Goal: Task Accomplishment & Management: Manage account settings

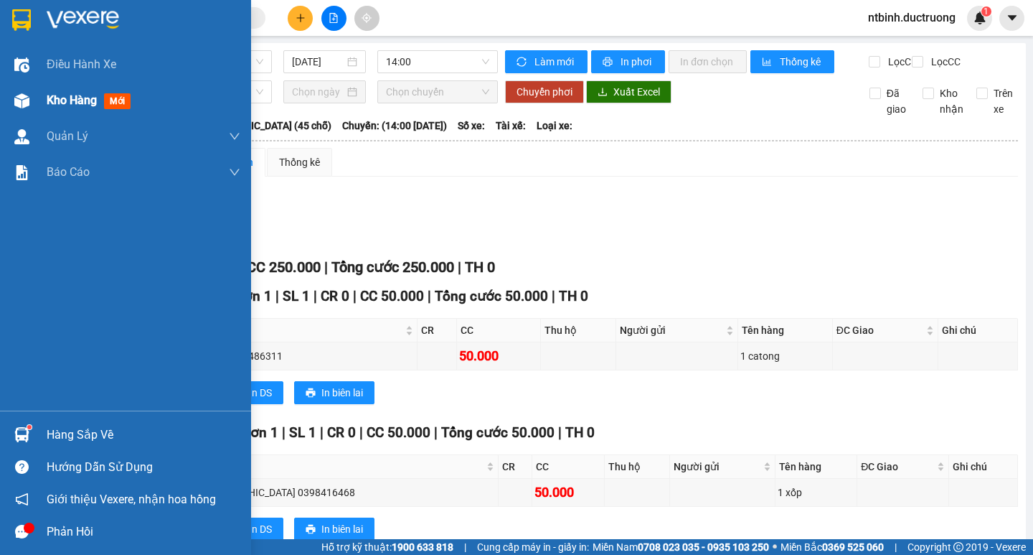
click at [1, 101] on div "Kho hàng mới" at bounding box center [125, 101] width 251 height 36
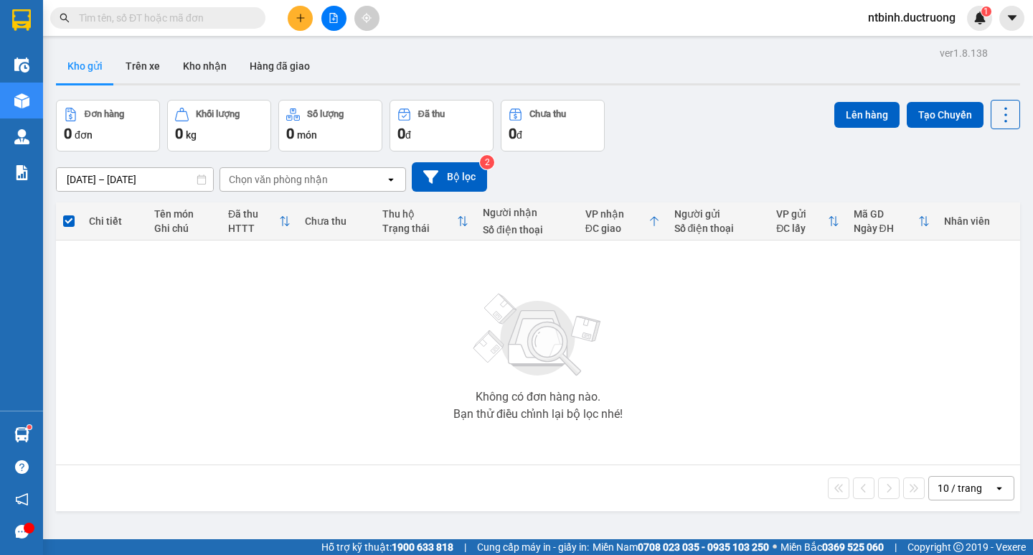
click at [293, 20] on button at bounding box center [300, 18] width 25 height 25
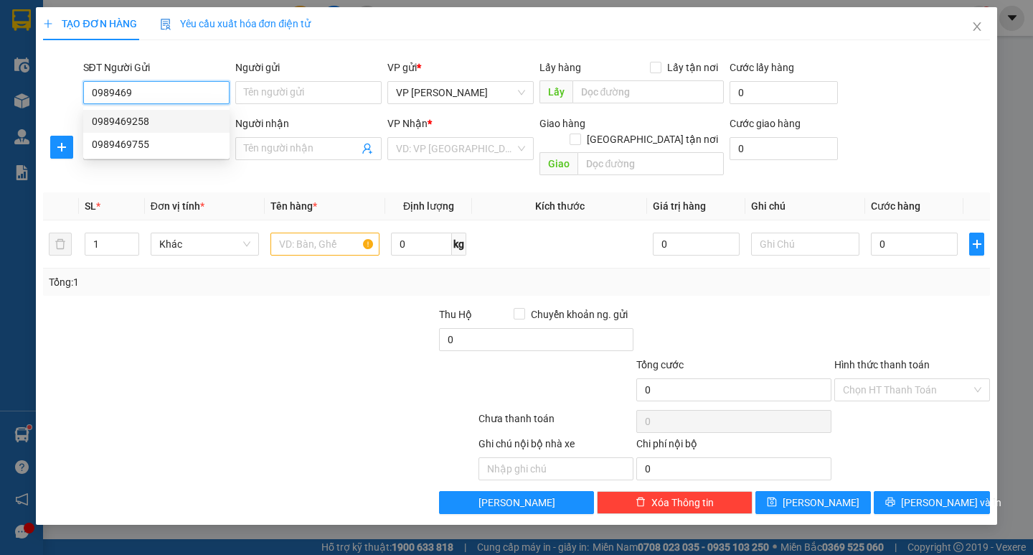
click at [163, 120] on div "0989469258" at bounding box center [156, 121] width 129 height 16
type input "0989469258"
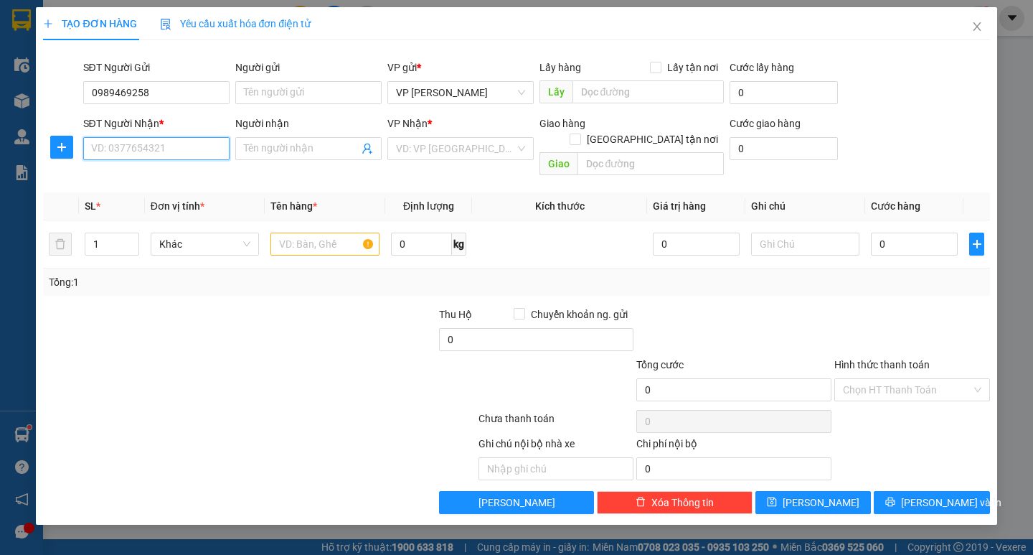
click at [164, 151] on input "SĐT Người Nhận *" at bounding box center [156, 148] width 146 height 23
click at [164, 176] on div "0964722888" at bounding box center [156, 177] width 129 height 16
type input "0964722888"
click at [305, 233] on input "text" at bounding box center [325, 244] width 108 height 23
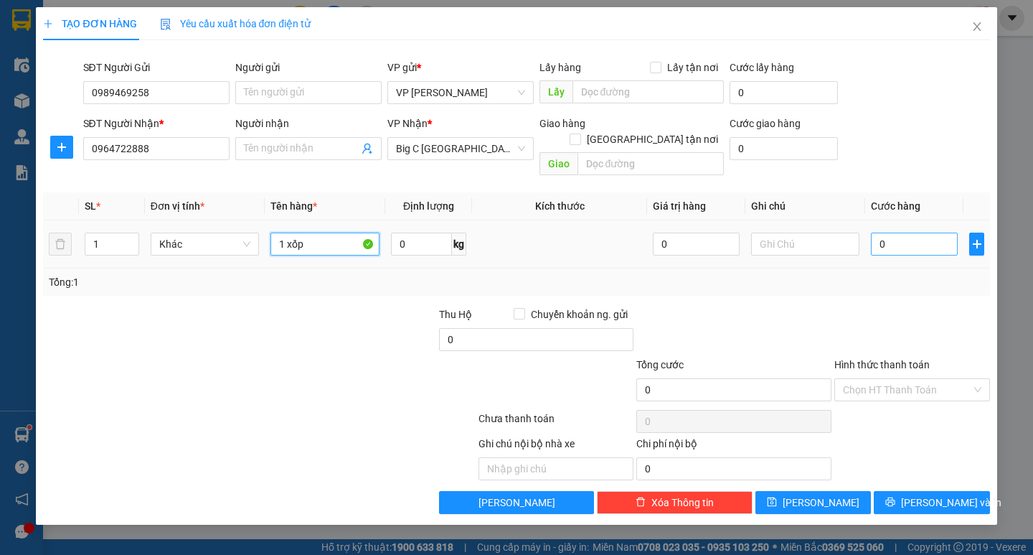
type input "1 xốp"
click at [899, 233] on input "0" at bounding box center [914, 244] width 87 height 23
click at [855, 233] on input "text" at bounding box center [805, 244] width 108 height 23
click at [897, 233] on input "0" at bounding box center [914, 244] width 87 height 23
click at [875, 234] on input "0" at bounding box center [914, 244] width 87 height 23
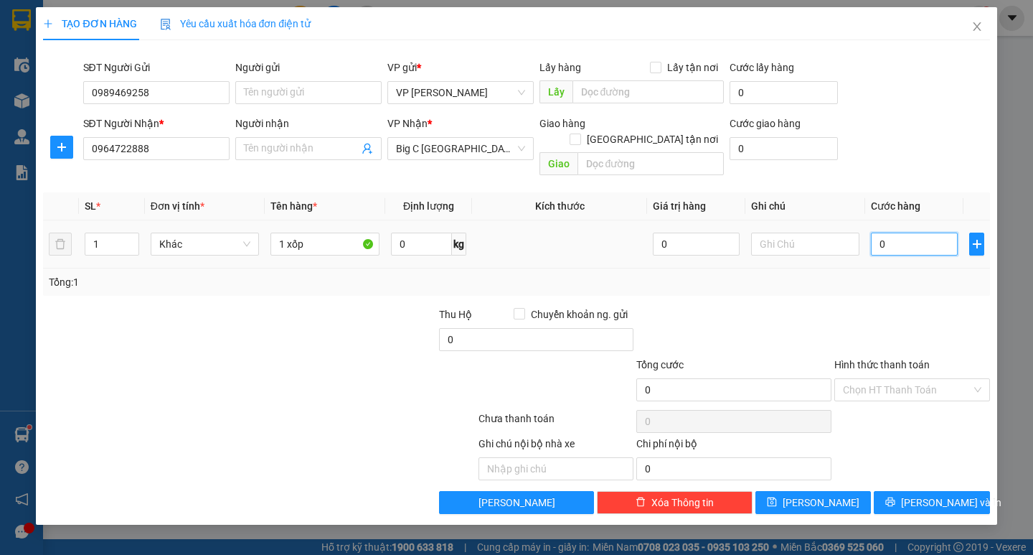
type input "50"
type input "50.000"
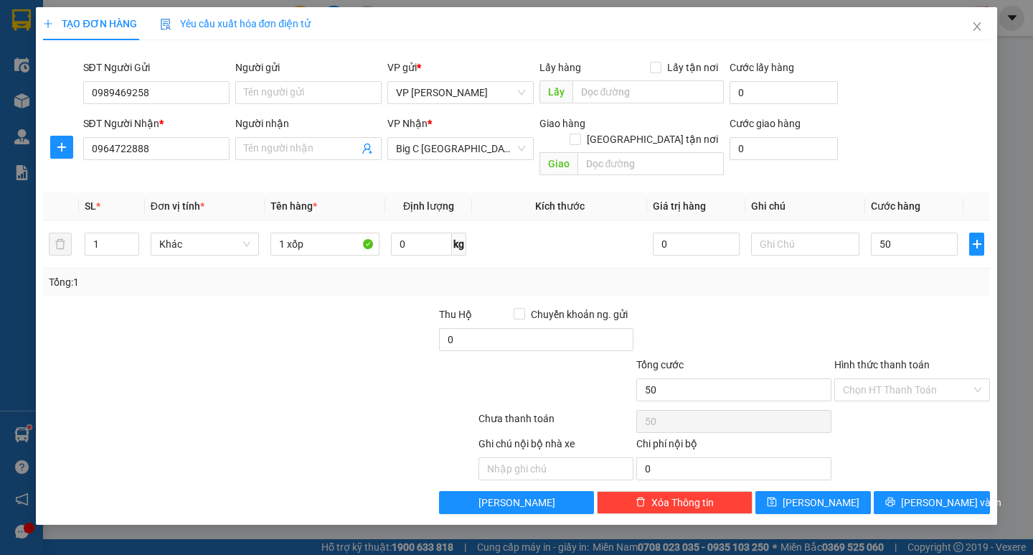
type input "50.000"
click at [899, 274] on div "Tổng: 1" at bounding box center [516, 282] width 935 height 16
click at [942, 494] on span "[PERSON_NAME] và In" at bounding box center [951, 502] width 100 height 16
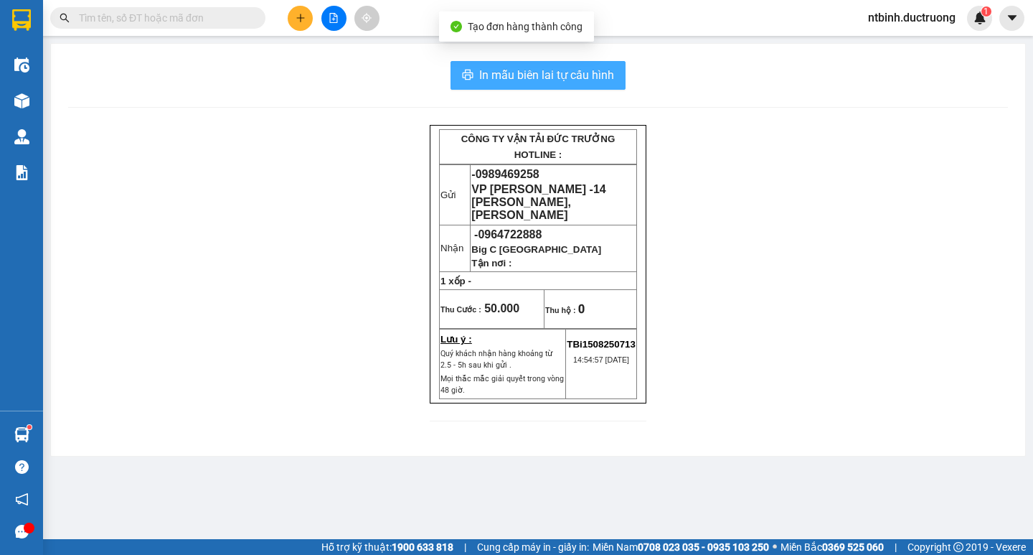
click at [564, 85] on button "In mẫu biên lai tự cấu hình" at bounding box center [538, 75] width 175 height 29
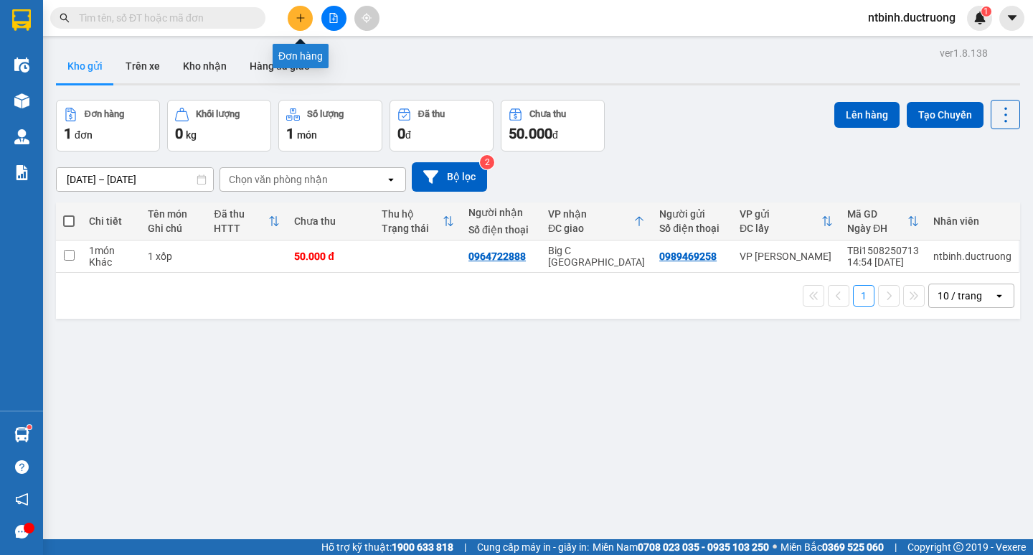
click at [291, 22] on button at bounding box center [300, 18] width 25 height 25
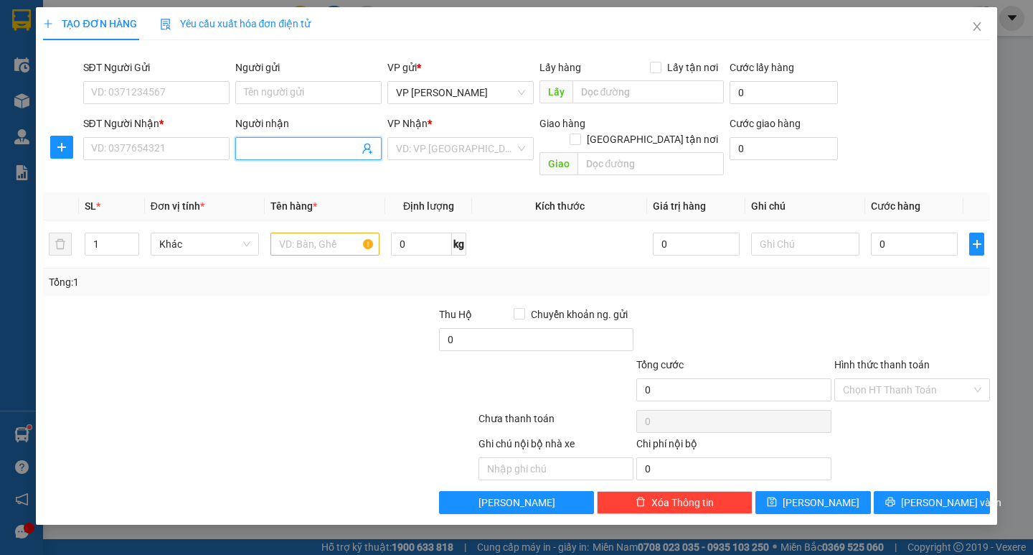
click at [278, 155] on input "Người nhận" at bounding box center [301, 149] width 115 height 16
type input "cánh đồng miêu"
click at [334, 177] on div "cánh đồng miêu - 0352120345" at bounding box center [312, 177] width 136 height 16
type input "0352120345"
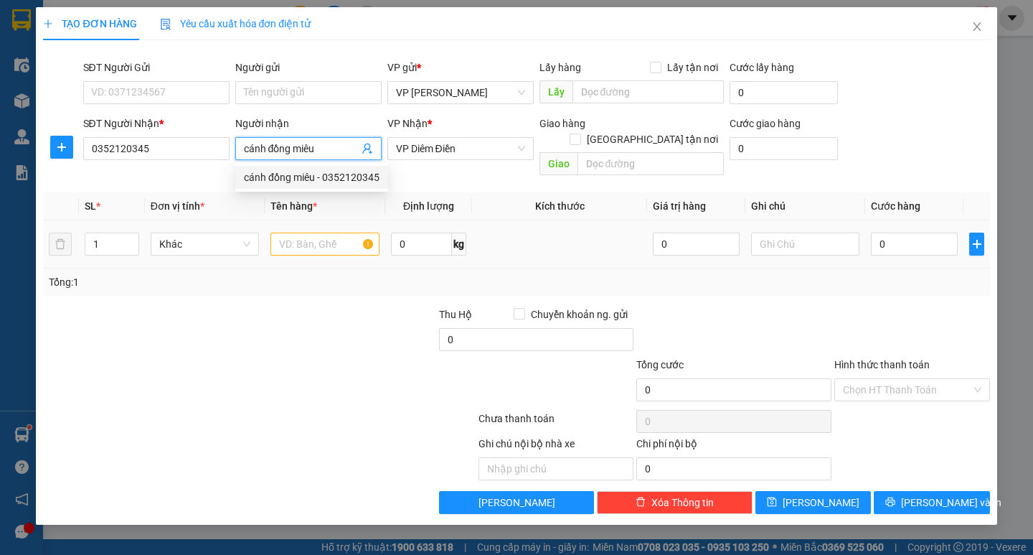
type input "cánh đồng miêu"
click at [331, 233] on input "text" at bounding box center [325, 244] width 108 height 23
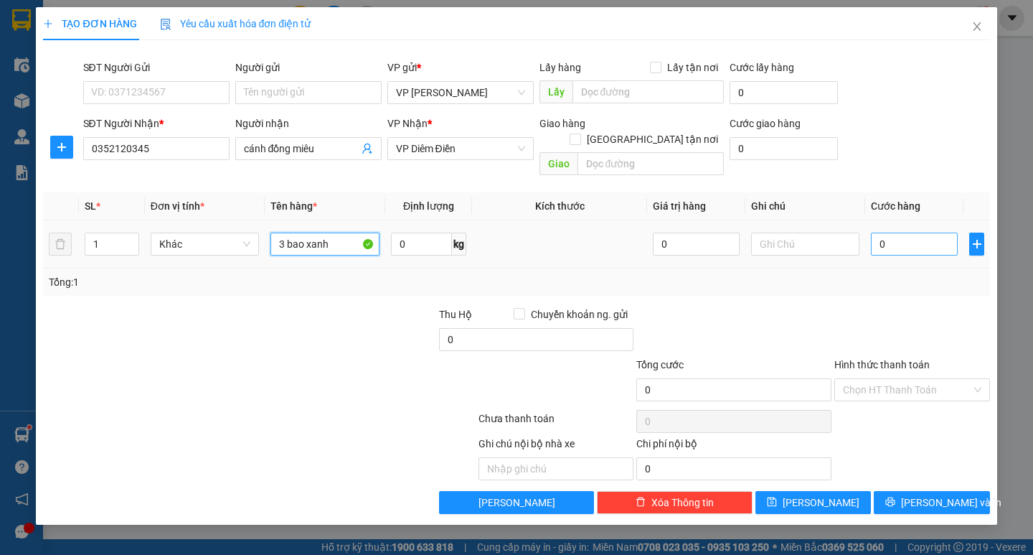
type input "3 bao xanh"
click at [897, 233] on input "0" at bounding box center [914, 244] width 87 height 23
click at [886, 235] on input "0" at bounding box center [914, 244] width 87 height 23
click at [879, 235] on input "0" at bounding box center [914, 244] width 87 height 23
type input "10"
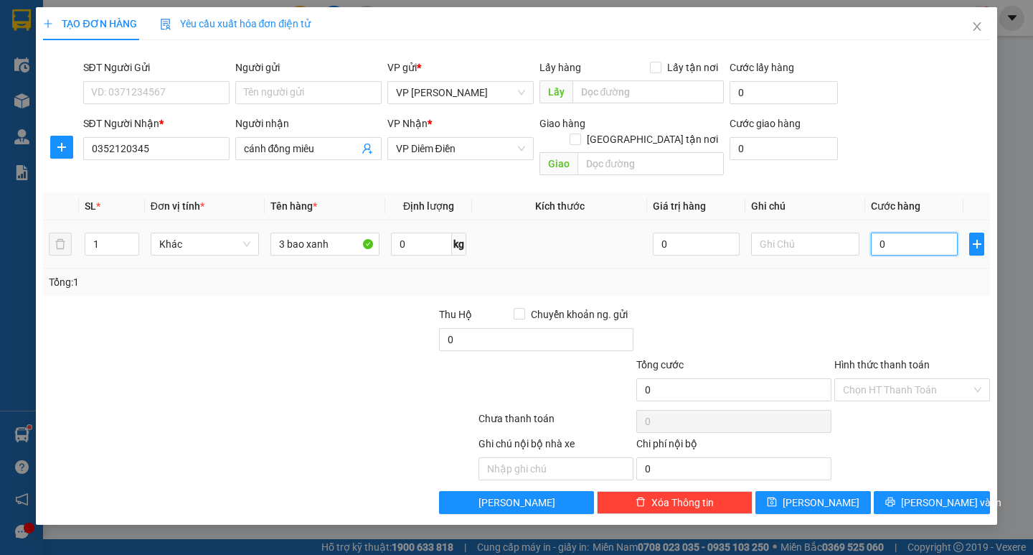
type input "10"
type input "180"
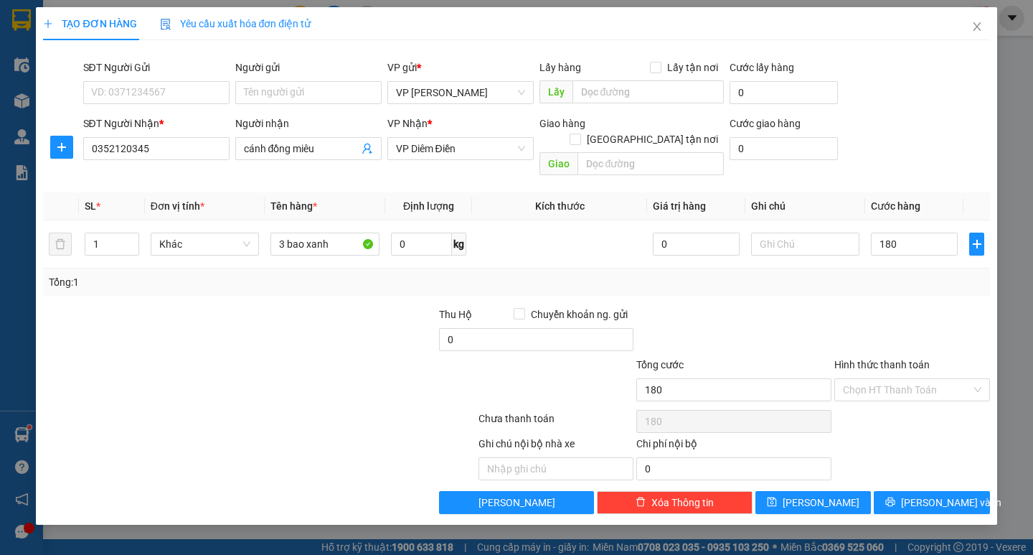
type input "180.000"
click at [891, 306] on div at bounding box center [912, 331] width 159 height 50
click at [924, 494] on span "[PERSON_NAME] và In" at bounding box center [951, 502] width 100 height 16
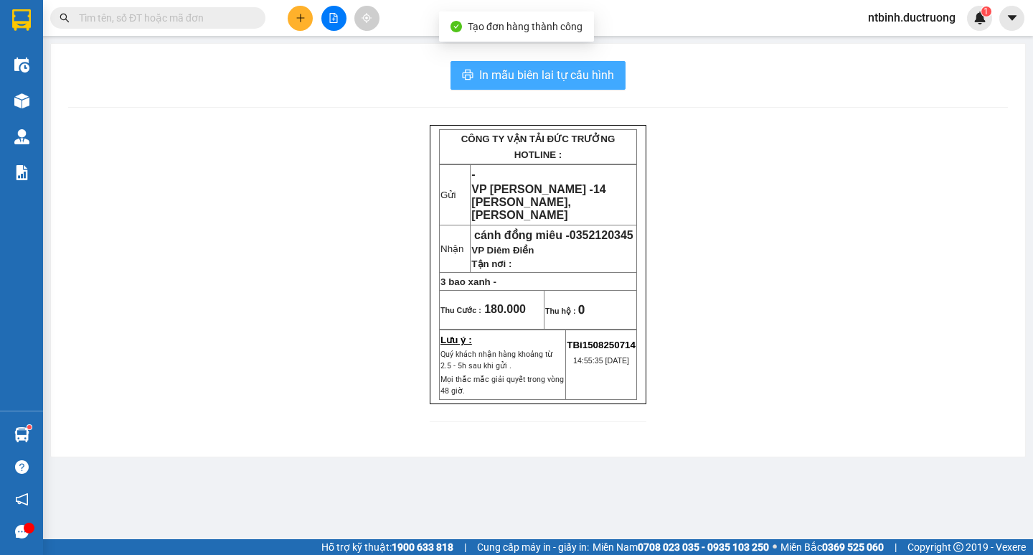
click at [517, 78] on span "In mẫu biên lai tự cấu hình" at bounding box center [546, 75] width 135 height 18
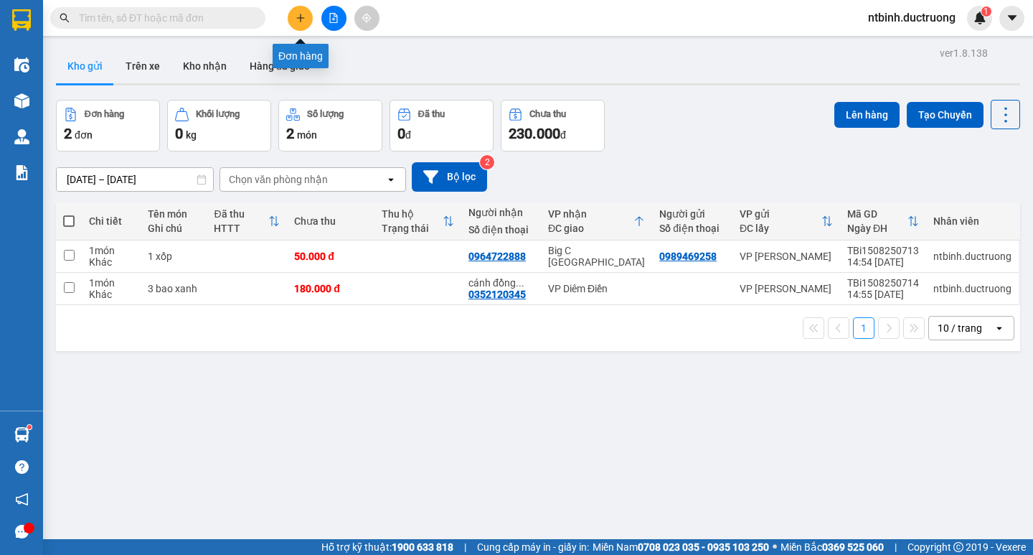
click at [308, 17] on button at bounding box center [300, 18] width 25 height 25
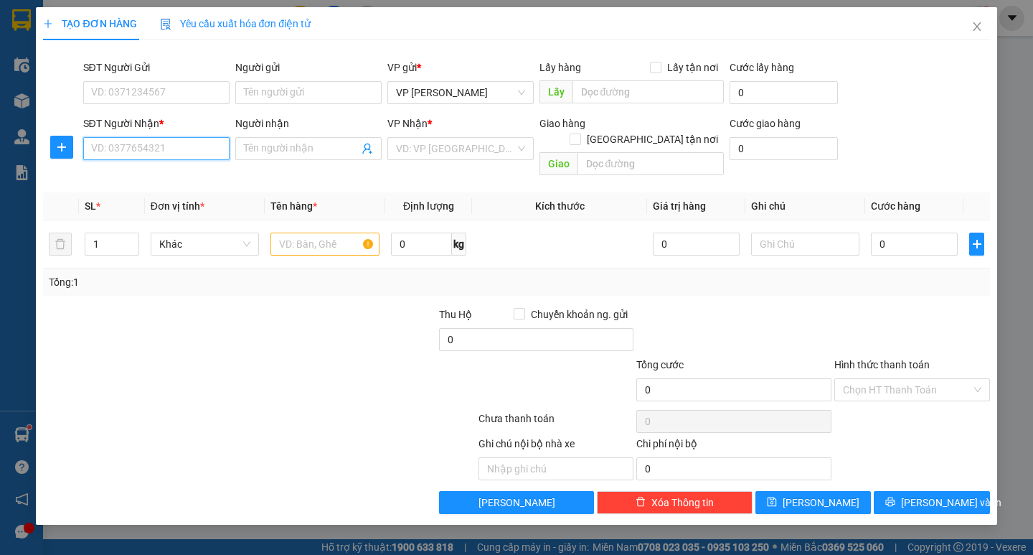
click at [208, 148] on input "SĐT Người Nhận *" at bounding box center [156, 148] width 146 height 23
click at [140, 180] on div "0817910999" at bounding box center [156, 177] width 129 height 16
type input "0817910999"
click at [332, 237] on input "text" at bounding box center [325, 244] width 108 height 23
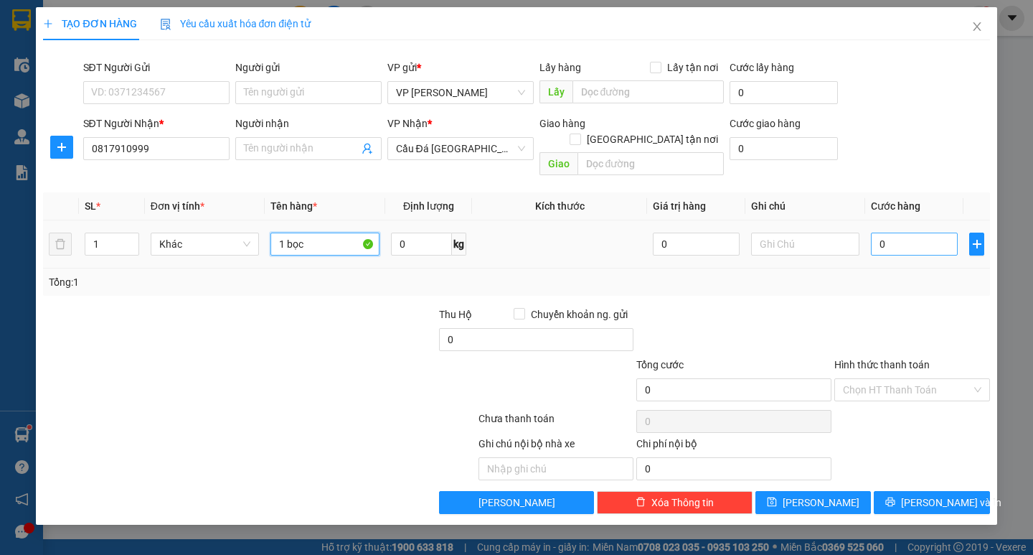
type input "1 bọc"
click at [872, 233] on input "0" at bounding box center [914, 244] width 87 height 23
click at [881, 233] on input "0" at bounding box center [914, 244] width 87 height 23
type input "30"
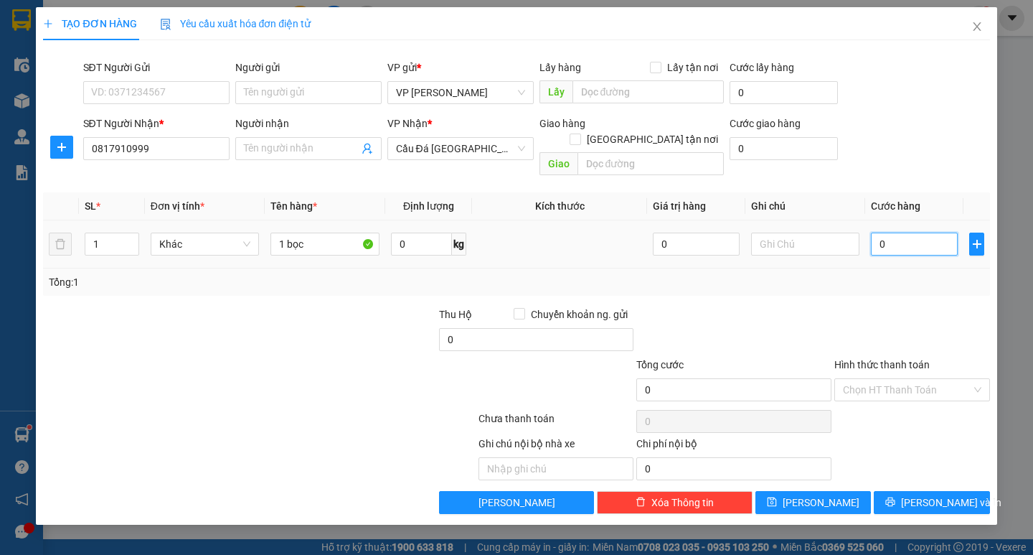
type input "30"
click at [949, 494] on span "[PERSON_NAME] và In" at bounding box center [951, 502] width 100 height 16
type input "30.000"
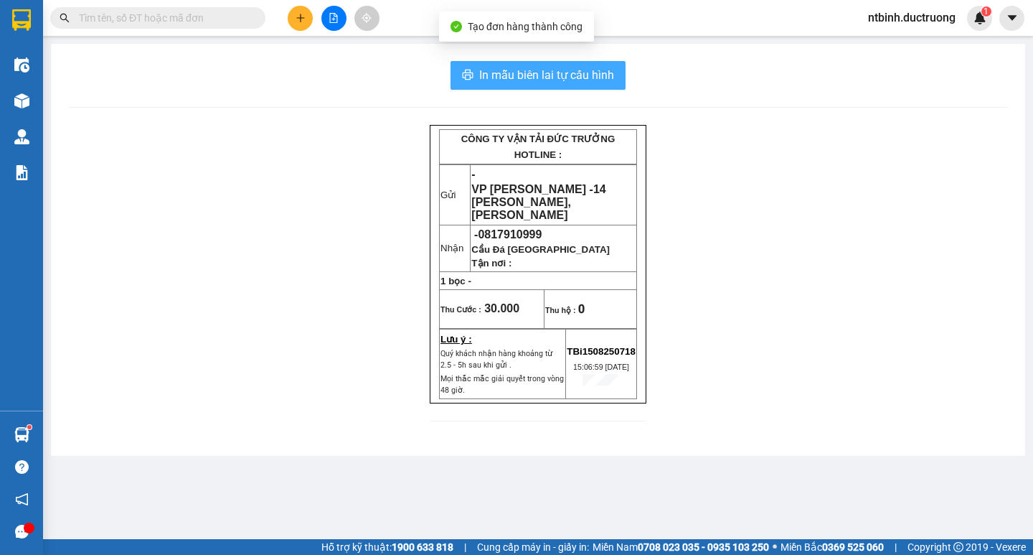
click at [561, 78] on span "In mẫu biên lai tự cấu hình" at bounding box center [546, 75] width 135 height 18
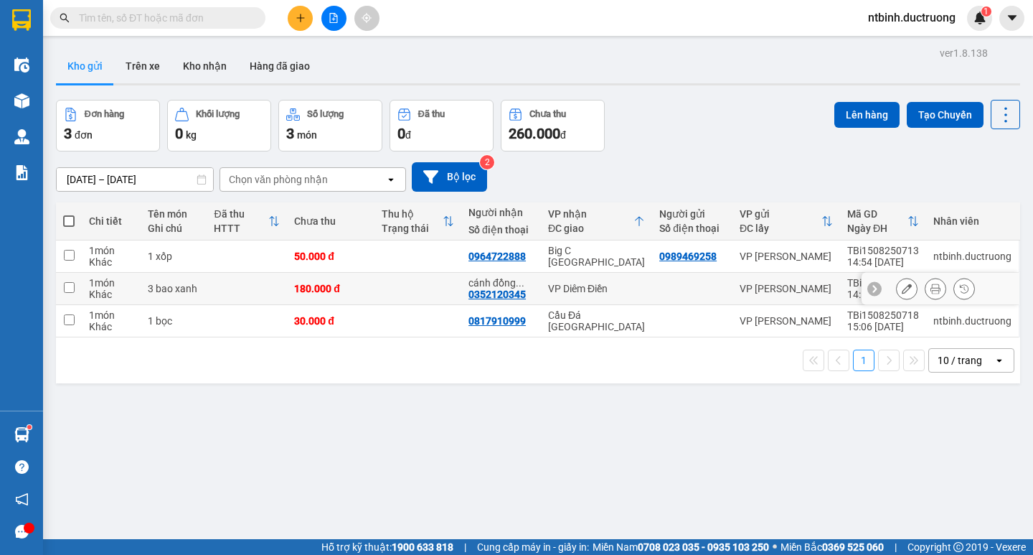
drag, startPoint x: 517, startPoint y: 276, endPoint x: 800, endPoint y: 583, distance: 417.4
drag, startPoint x: 800, startPoint y: 583, endPoint x: 404, endPoint y: 260, distance: 511.1
click at [403, 255] on td at bounding box center [418, 256] width 87 height 32
checkbox input "true"
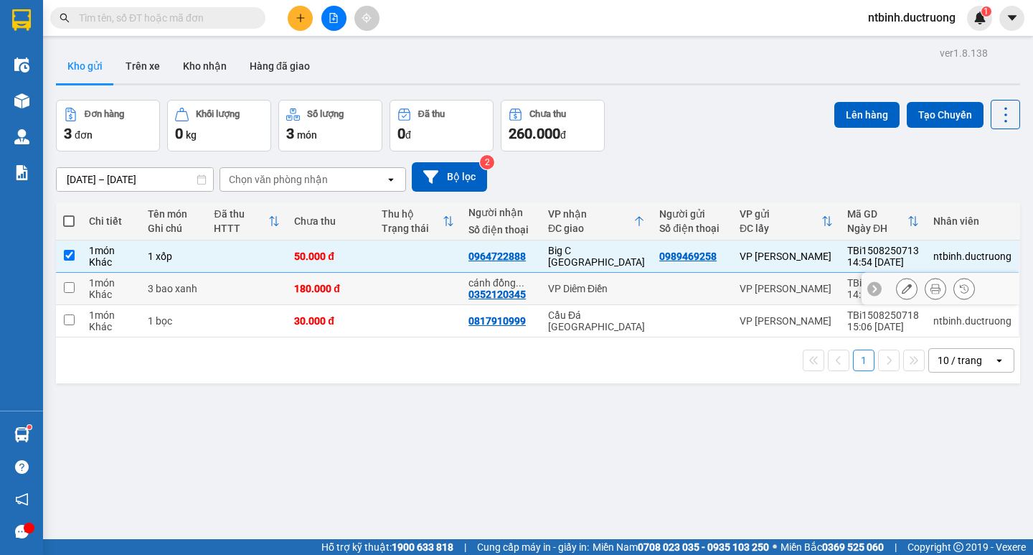
click at [428, 289] on td at bounding box center [418, 289] width 87 height 32
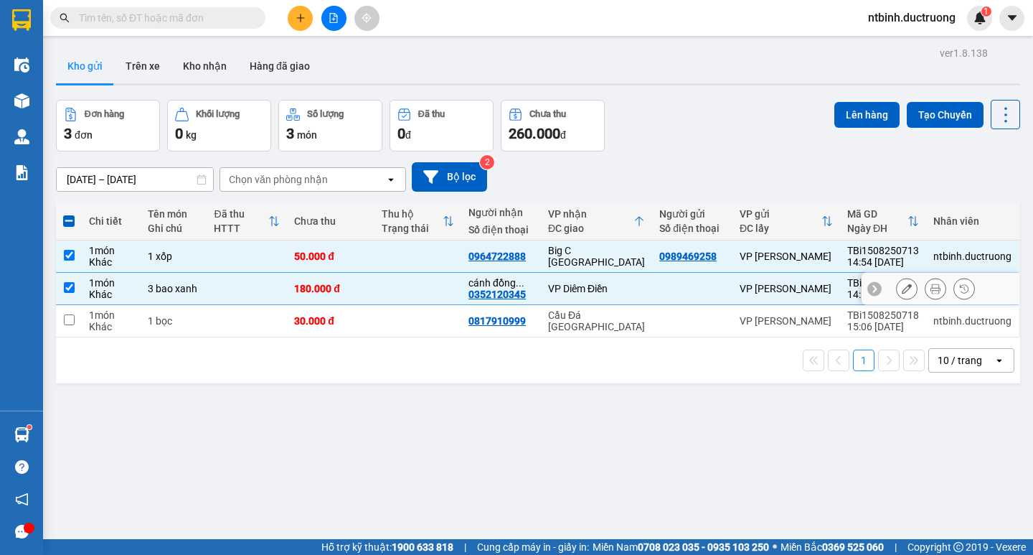
click at [429, 299] on td at bounding box center [418, 289] width 87 height 32
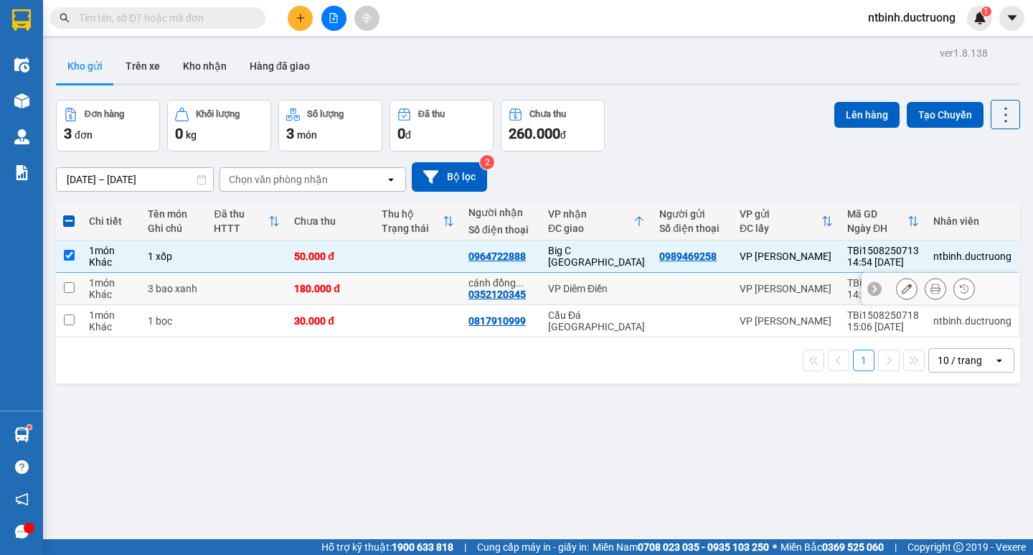
drag, startPoint x: 429, startPoint y: 299, endPoint x: 421, endPoint y: 290, distance: 11.7
click at [424, 294] on td at bounding box center [418, 289] width 87 height 32
checkbox input "true"
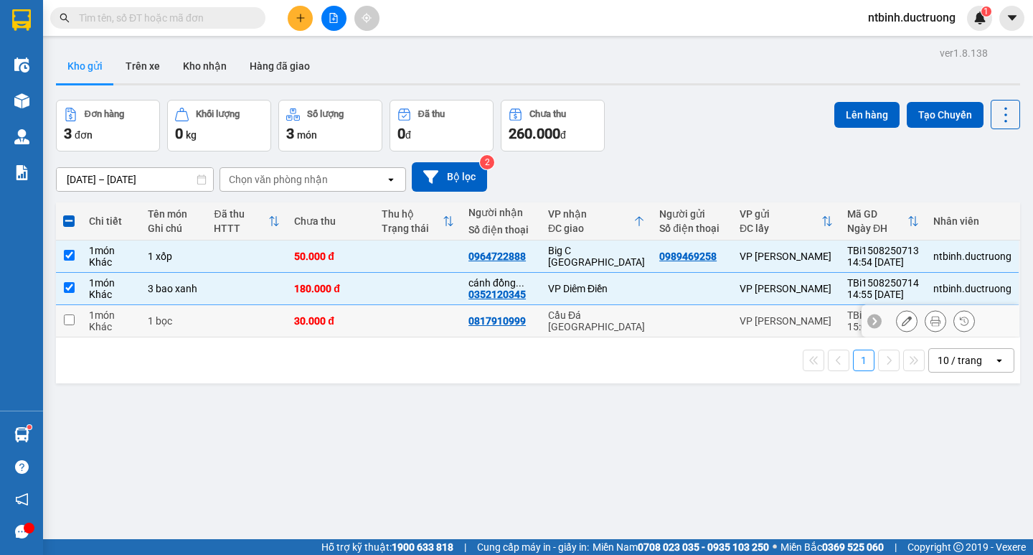
click at [416, 315] on td at bounding box center [418, 321] width 87 height 32
checkbox input "true"
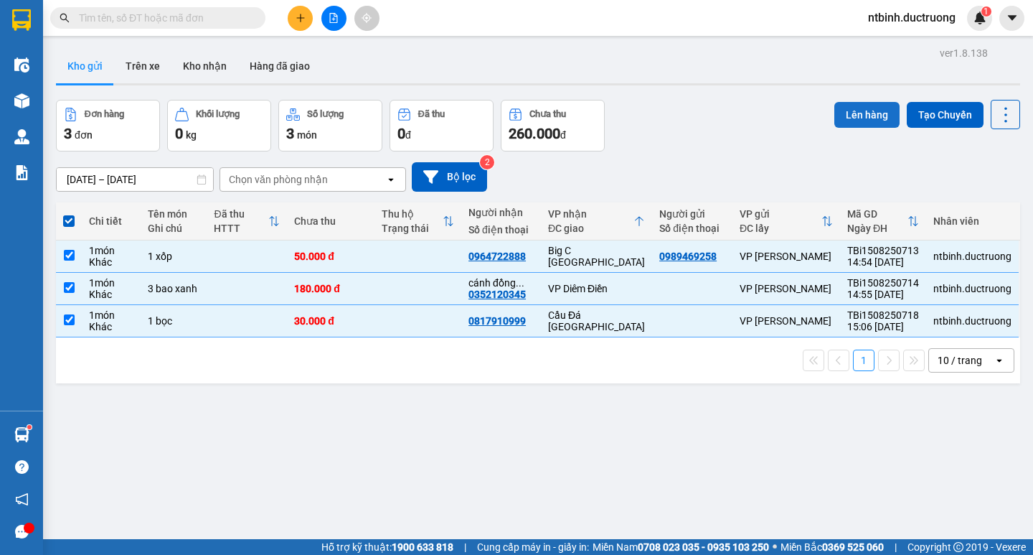
click at [844, 119] on button "Lên hàng" at bounding box center [867, 115] width 65 height 26
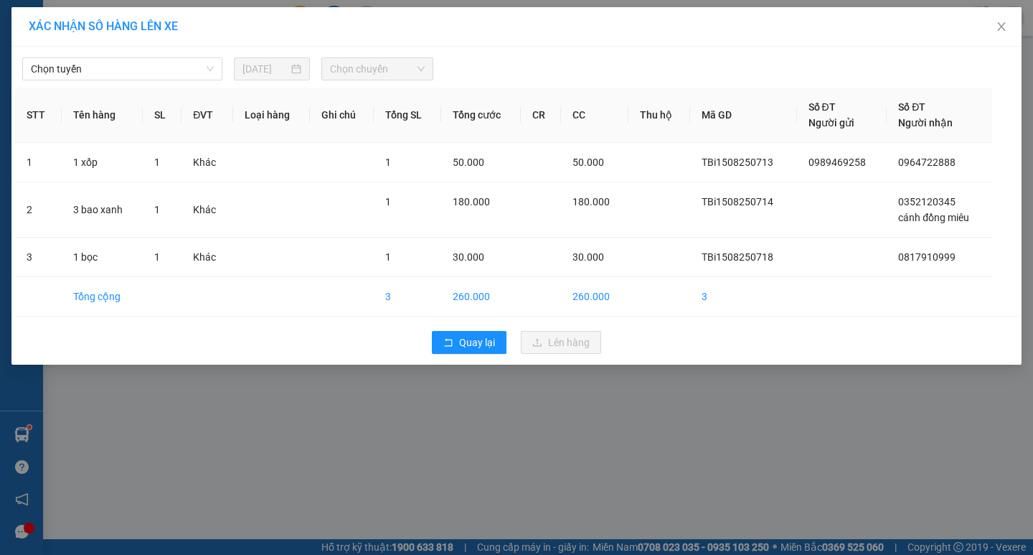
click at [148, 54] on div "Chọn tuyến [DATE] Chọn chuyến" at bounding box center [516, 65] width 1003 height 30
click at [156, 72] on span "Chọn tuyến" at bounding box center [122, 69] width 183 height 22
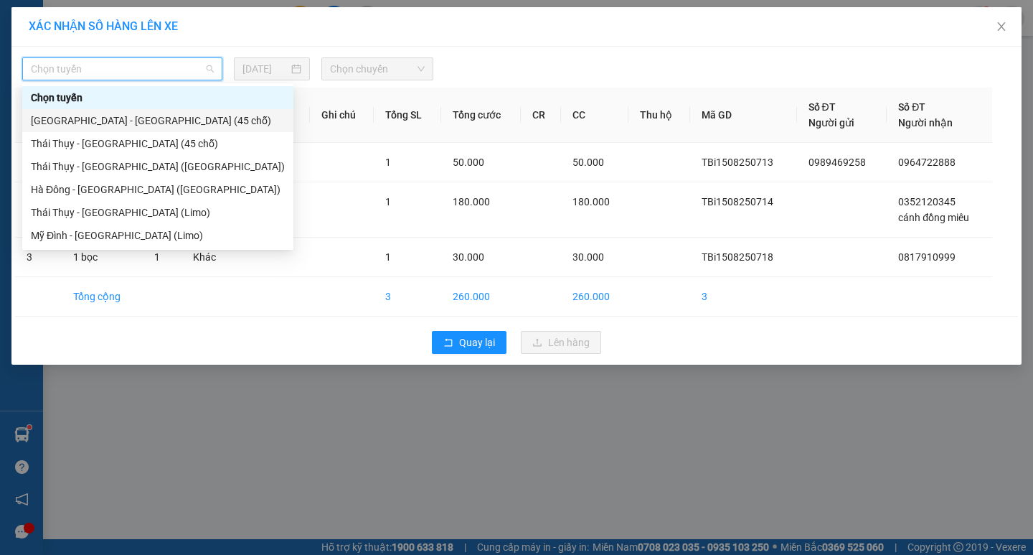
click at [182, 127] on div "[GEOGRAPHIC_DATA] - [GEOGRAPHIC_DATA] (45 chỗ)" at bounding box center [158, 121] width 254 height 16
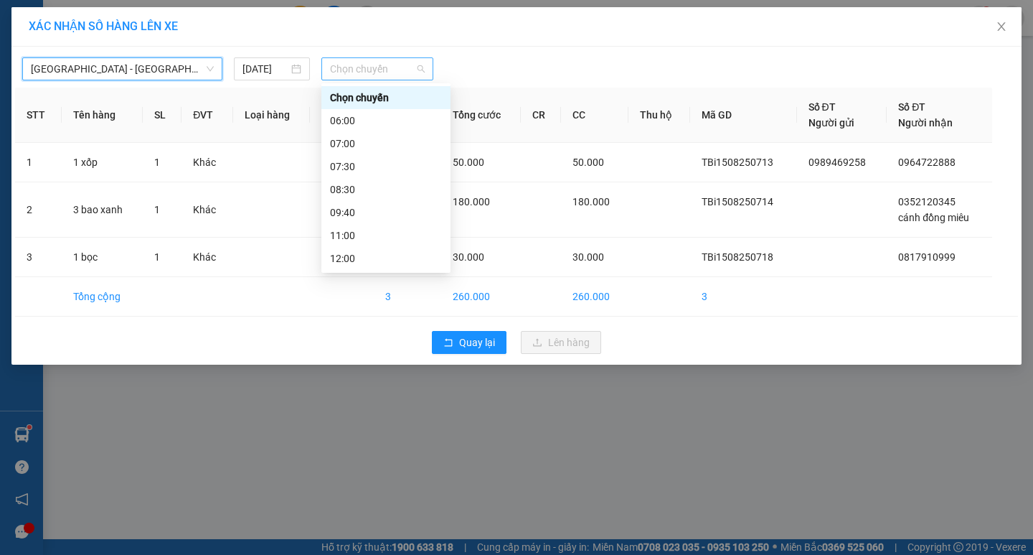
click at [377, 71] on span "Chọn chuyến" at bounding box center [377, 69] width 95 height 22
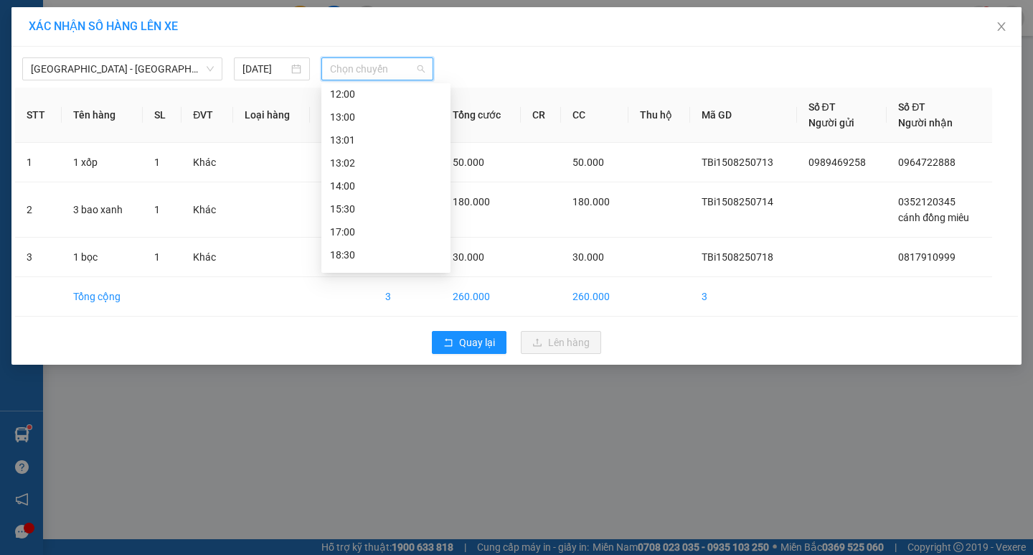
scroll to position [196, 0]
click at [384, 179] on div "15:30" at bounding box center [386, 177] width 112 height 16
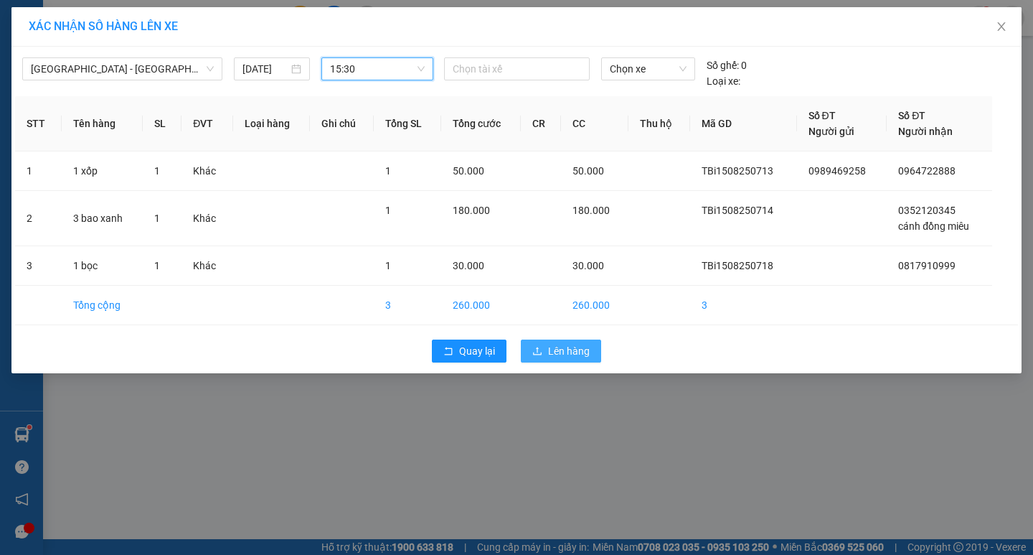
click at [596, 358] on button "Lên hàng" at bounding box center [561, 350] width 80 height 23
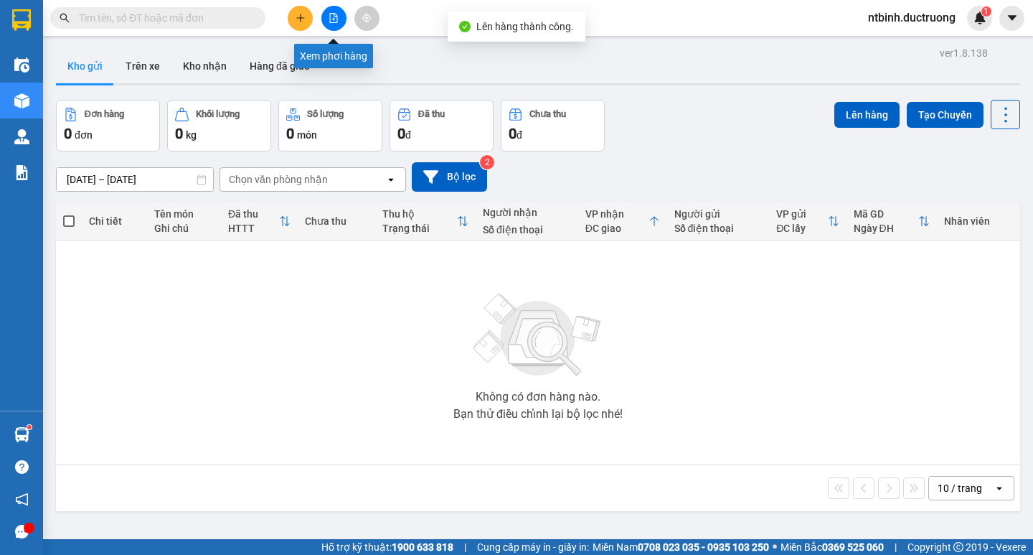
click at [336, 7] on button at bounding box center [334, 18] width 25 height 25
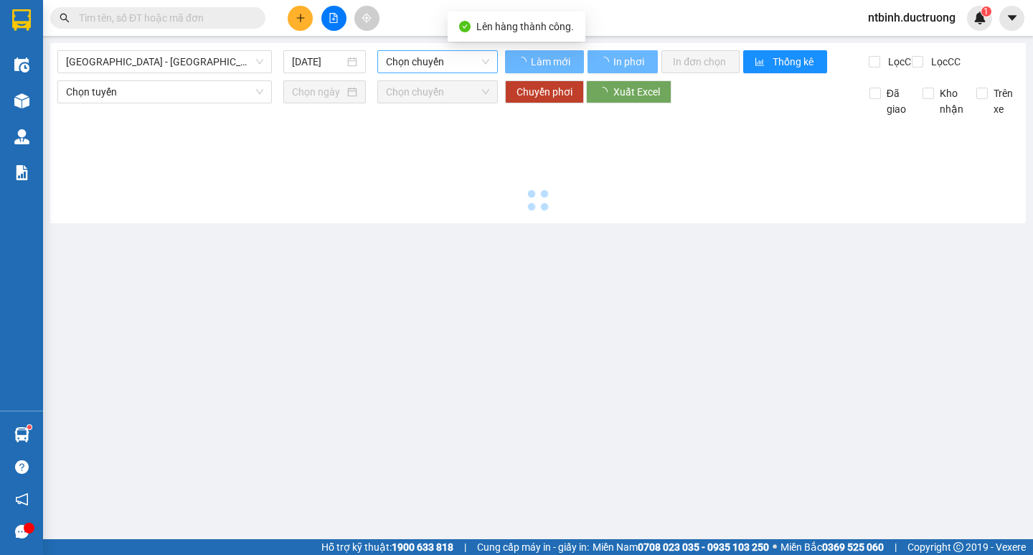
click at [426, 61] on span "Chọn chuyến" at bounding box center [437, 62] width 103 height 22
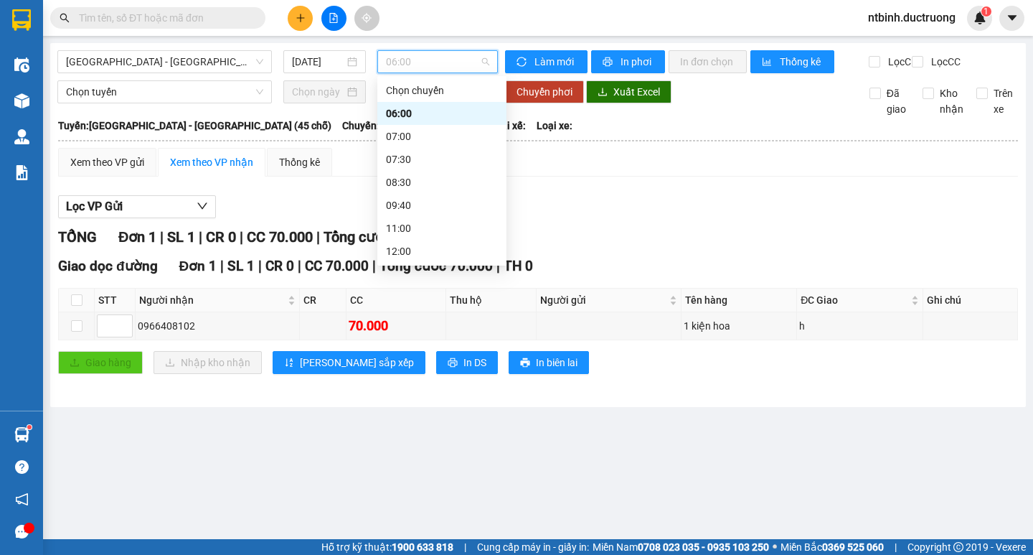
click at [494, 115] on div "06:00" at bounding box center [441, 113] width 129 height 23
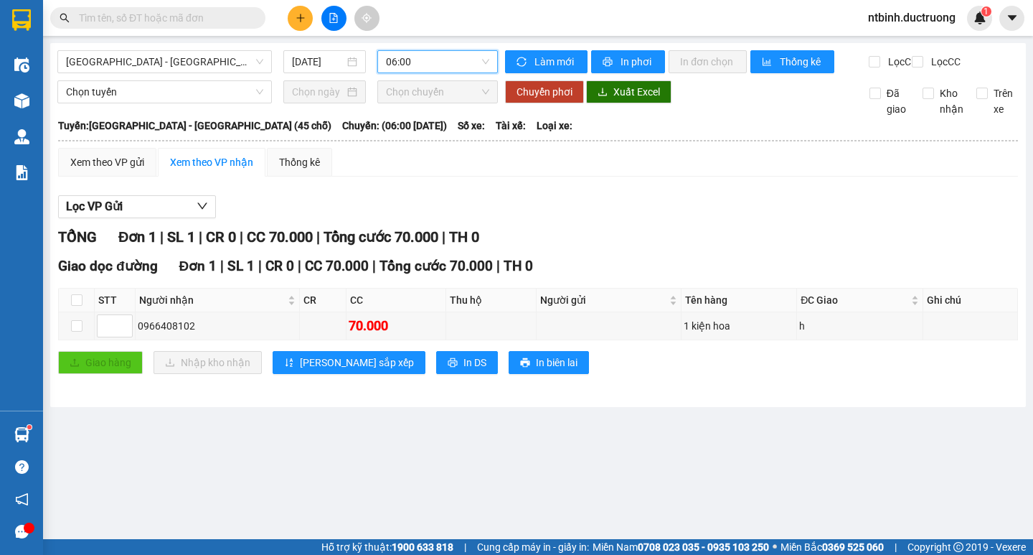
drag, startPoint x: 497, startPoint y: 114, endPoint x: 499, endPoint y: 136, distance: 22.4
click at [499, 136] on div "[GEOGRAPHIC_DATA] - [GEOGRAPHIC_DATA] (45 chỗ) [DATE] 06:00 06:00 Làm mới In ph…" at bounding box center [538, 225] width 976 height 364
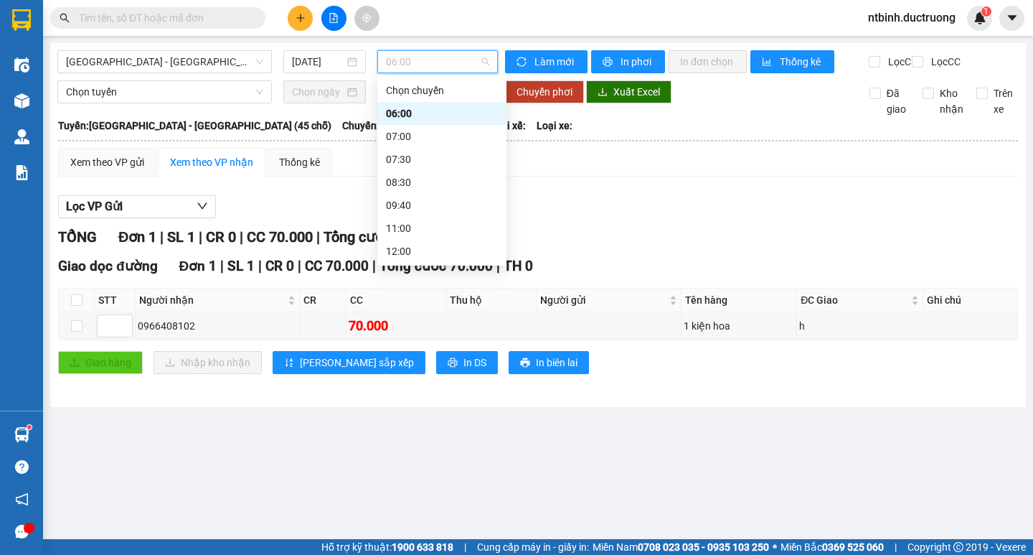
click at [433, 53] on span "06:00" at bounding box center [437, 62] width 103 height 22
click at [439, 236] on div "15:30" at bounding box center [442, 241] width 112 height 16
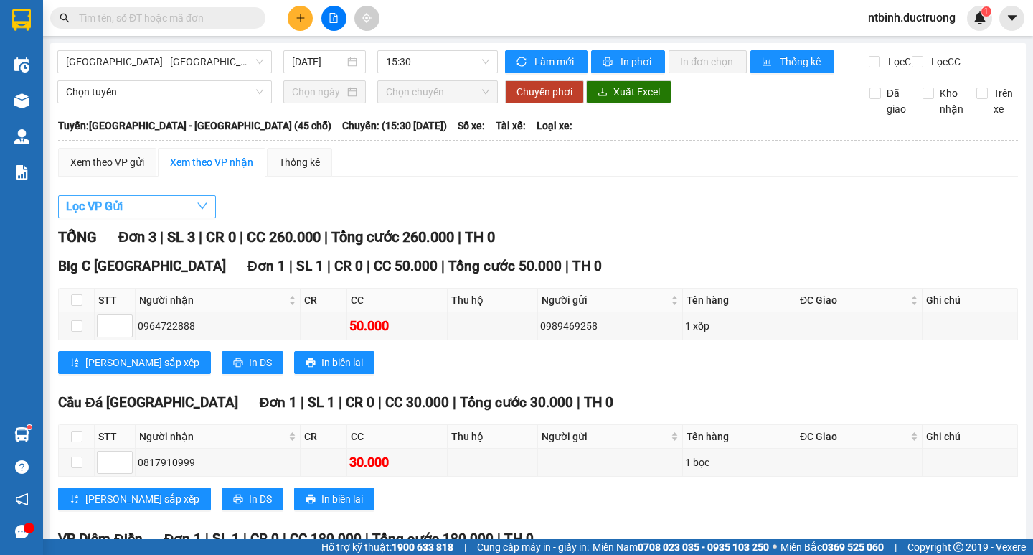
click at [156, 215] on button "Lọc VP Gửi" at bounding box center [137, 206] width 158 height 23
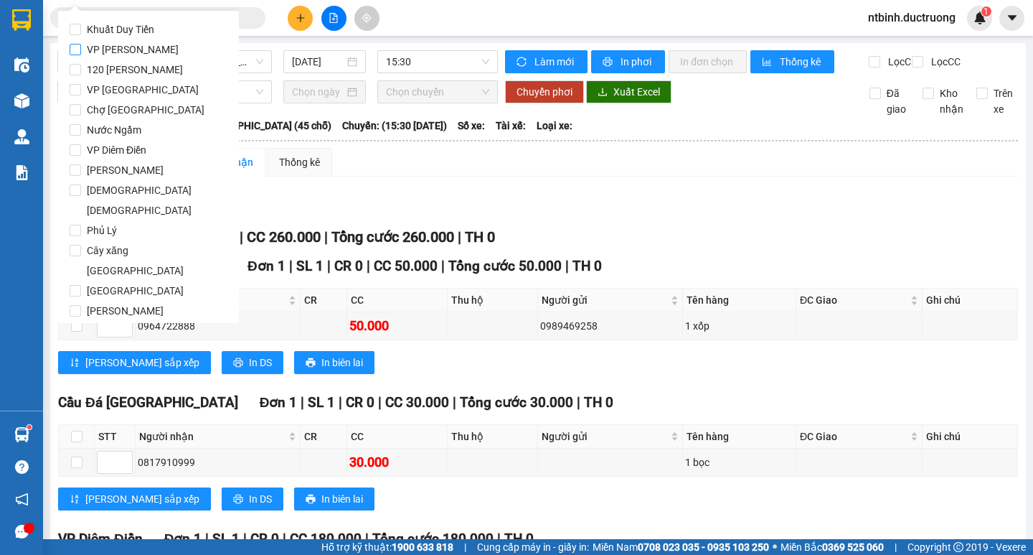
click at [123, 58] on span "VP [PERSON_NAME]" at bounding box center [132, 49] width 103 height 20
click at [81, 55] on input "VP [PERSON_NAME]" at bounding box center [75, 49] width 11 height 11
checkbox input "true"
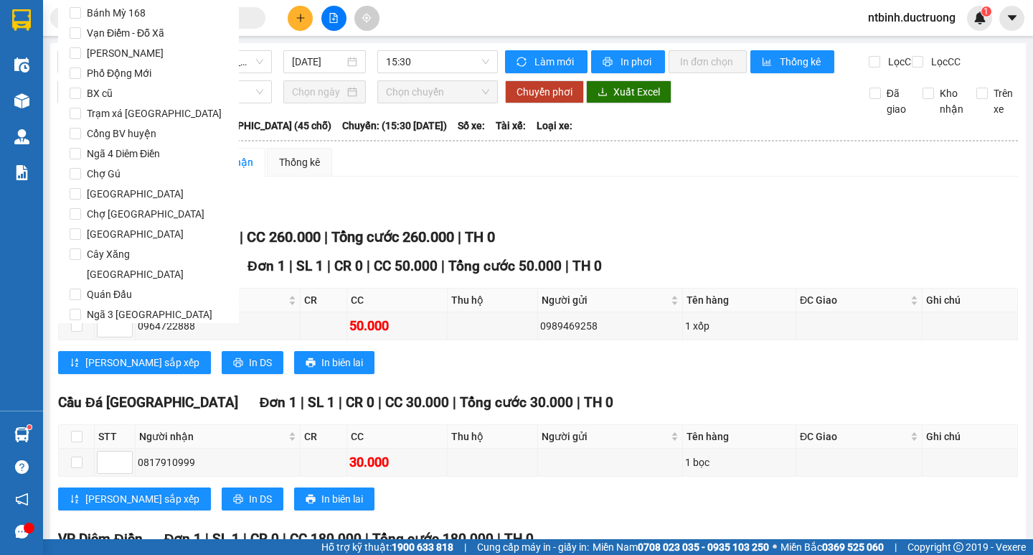
scroll to position [1195, 0]
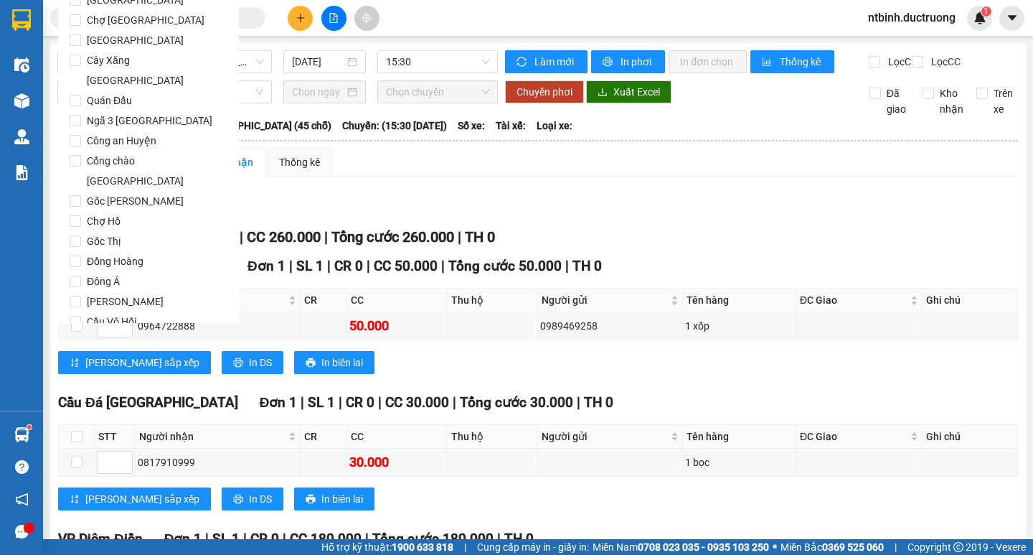
click at [98, 392] on button "Lọc" at bounding box center [89, 403] width 39 height 23
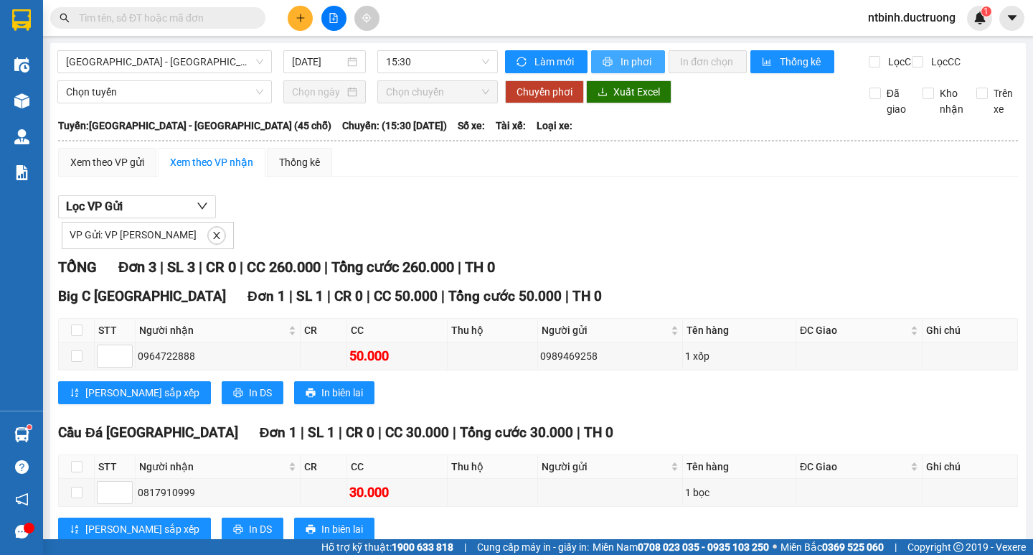
click at [642, 62] on span "In phơi" at bounding box center [637, 62] width 33 height 16
click at [300, 19] on icon "plus" at bounding box center [301, 18] width 10 height 10
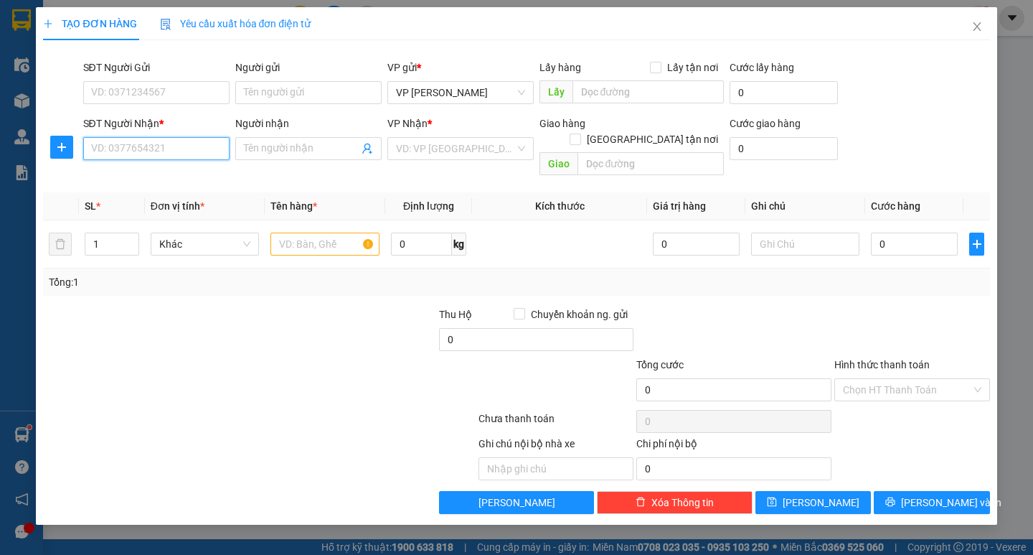
click at [208, 149] on input "SĐT Người Nhận *" at bounding box center [156, 148] width 146 height 23
click at [164, 178] on div "0972119987 - a trường" at bounding box center [156, 177] width 129 height 16
type input "0972119987"
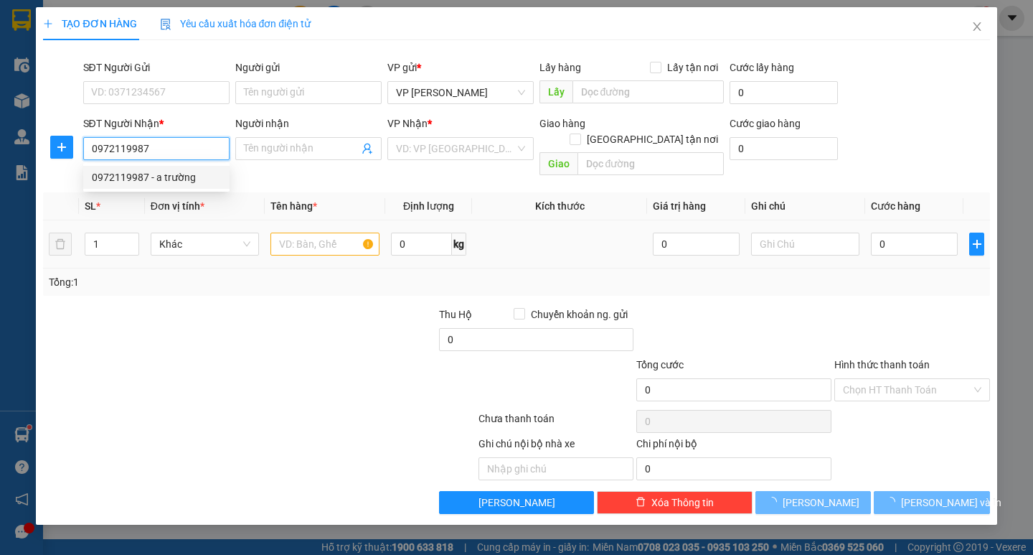
type input "a trường"
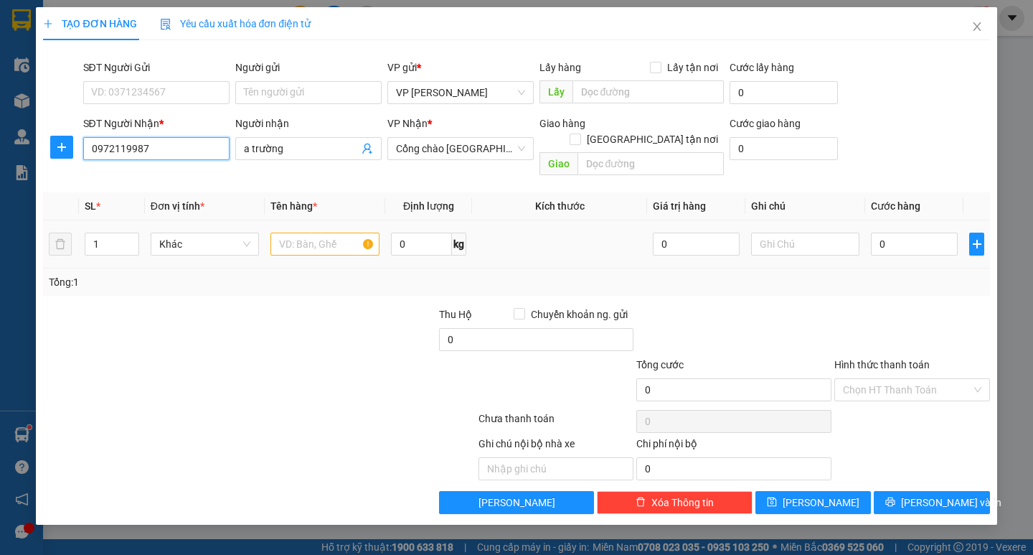
type input "0972119987"
click at [331, 233] on input "text" at bounding box center [325, 244] width 108 height 23
type input "1 catong hoa"
click at [896, 233] on input "0" at bounding box center [914, 244] width 87 height 23
click at [883, 233] on input "0" at bounding box center [914, 244] width 87 height 23
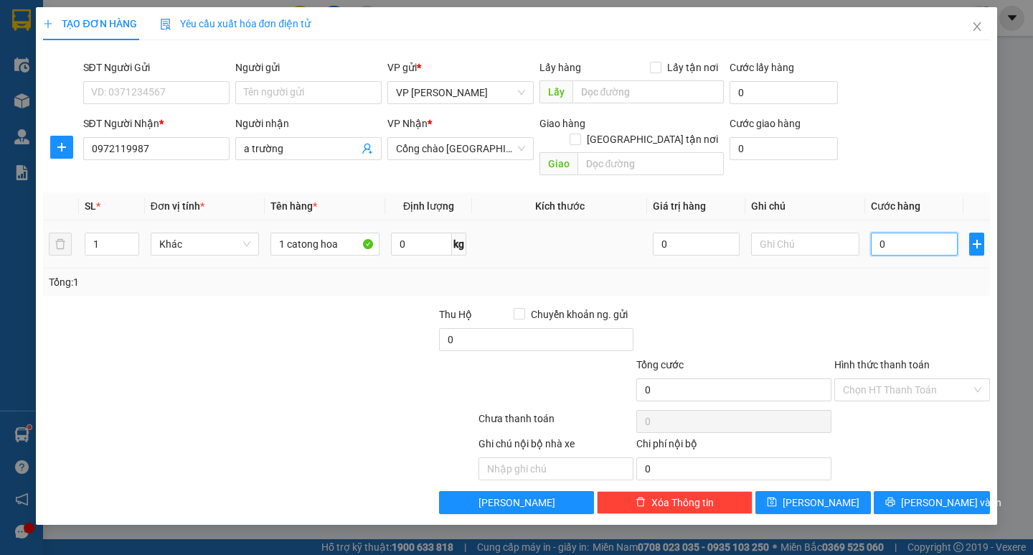
type input "70"
click at [884, 268] on div "Tổng: 1" at bounding box center [516, 281] width 947 height 27
type input "70.000"
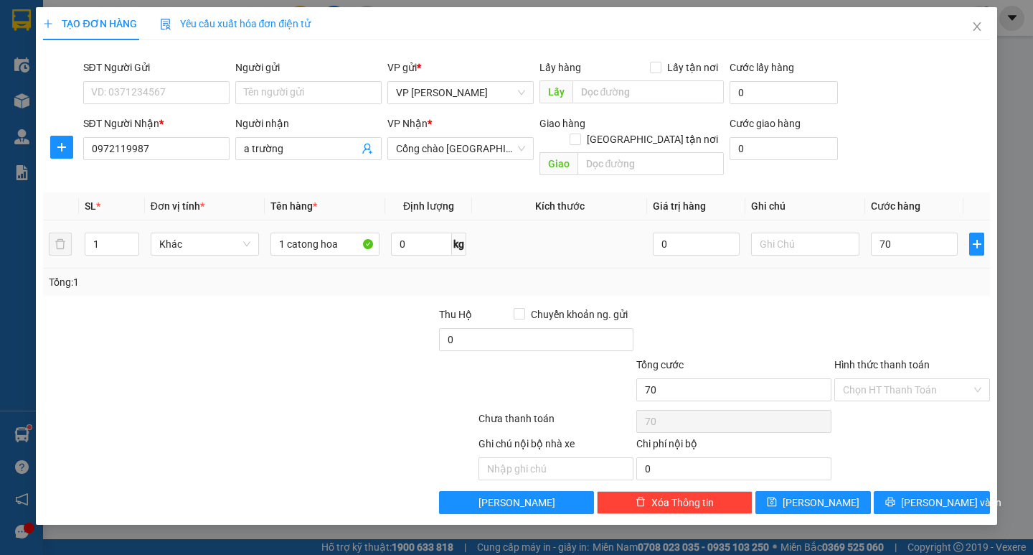
type input "70.000"
click at [949, 494] on span "[PERSON_NAME] và In" at bounding box center [951, 502] width 100 height 16
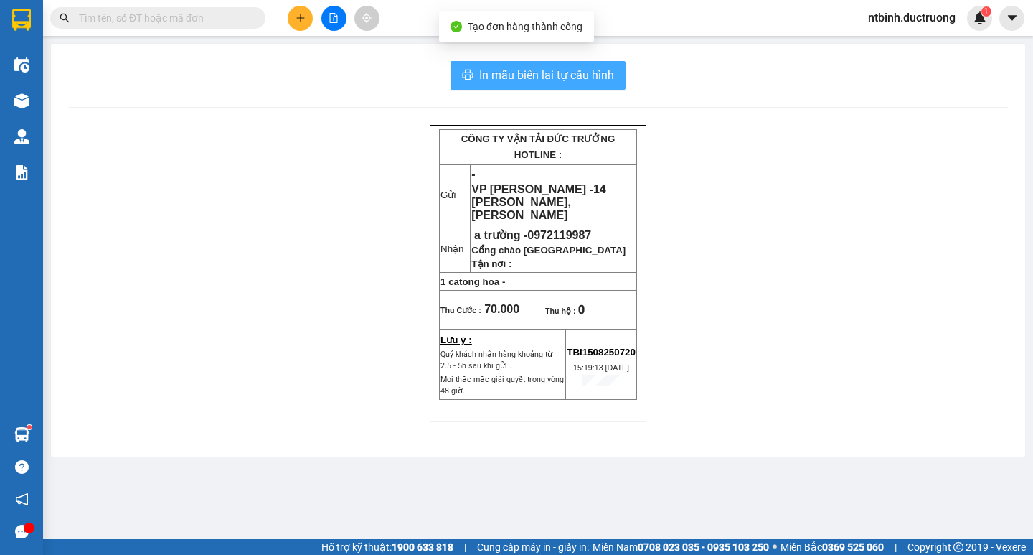
click at [515, 70] on span "In mẫu biên lai tự cấu hình" at bounding box center [546, 75] width 135 height 18
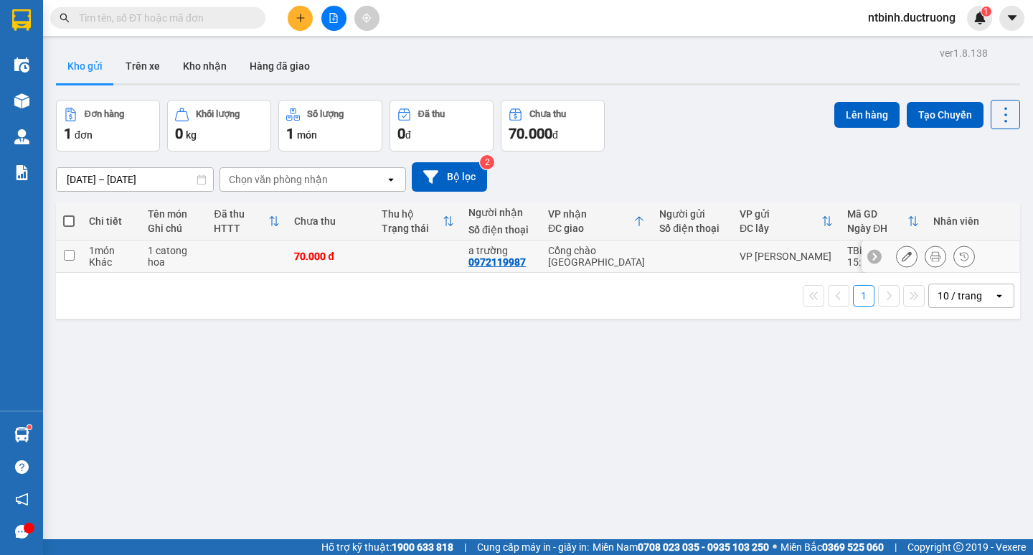
click at [363, 259] on div "70.000 đ" at bounding box center [330, 255] width 72 height 11
checkbox input "true"
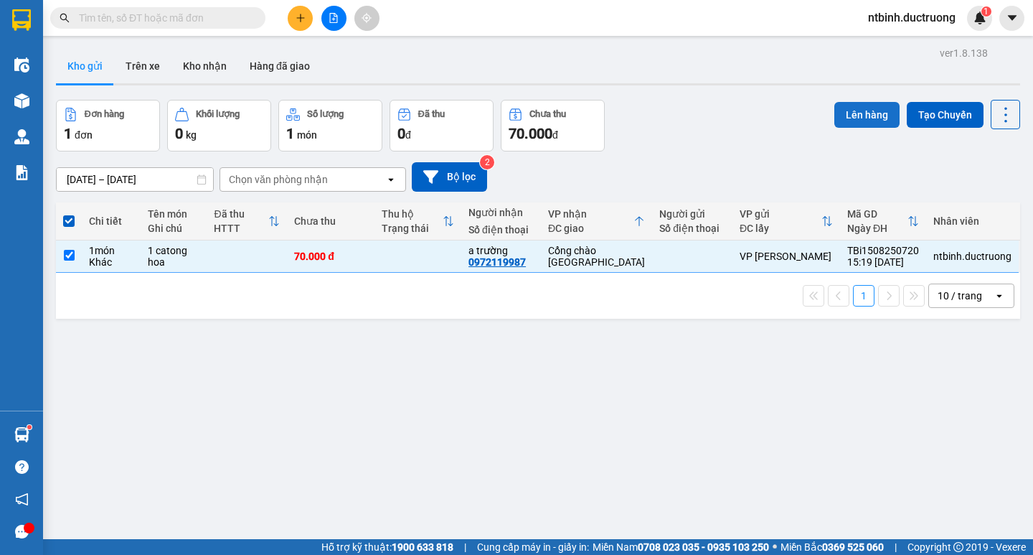
click at [864, 126] on button "Lên hàng" at bounding box center [867, 115] width 65 height 26
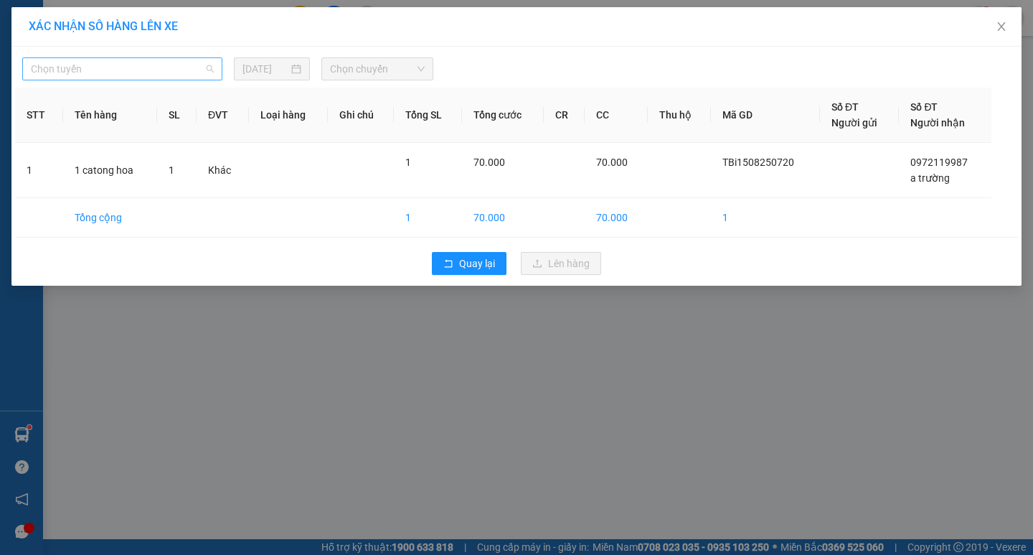
click at [171, 68] on span "Chọn tuyến" at bounding box center [122, 69] width 183 height 22
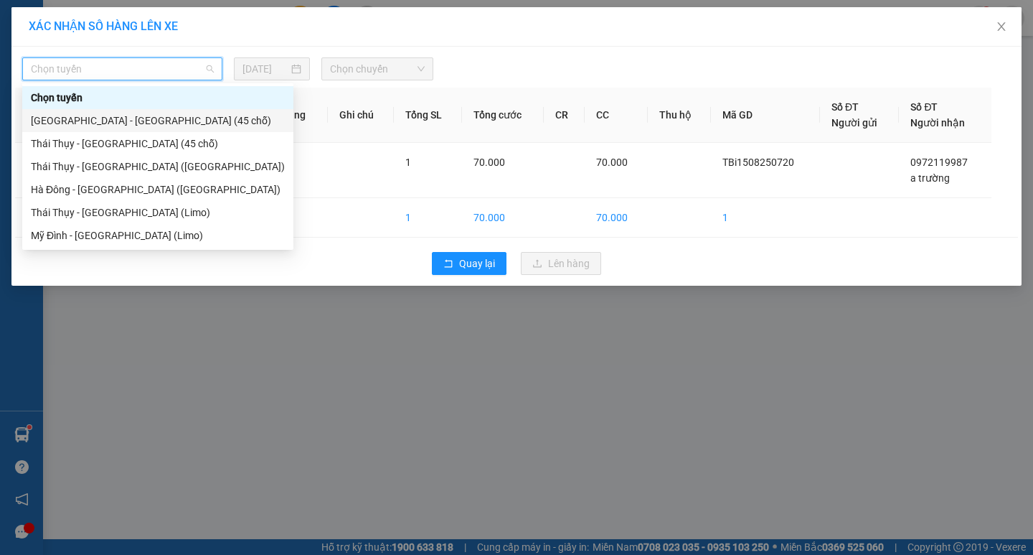
click at [152, 121] on div "[GEOGRAPHIC_DATA] - [GEOGRAPHIC_DATA] (45 chỗ)" at bounding box center [158, 121] width 254 height 16
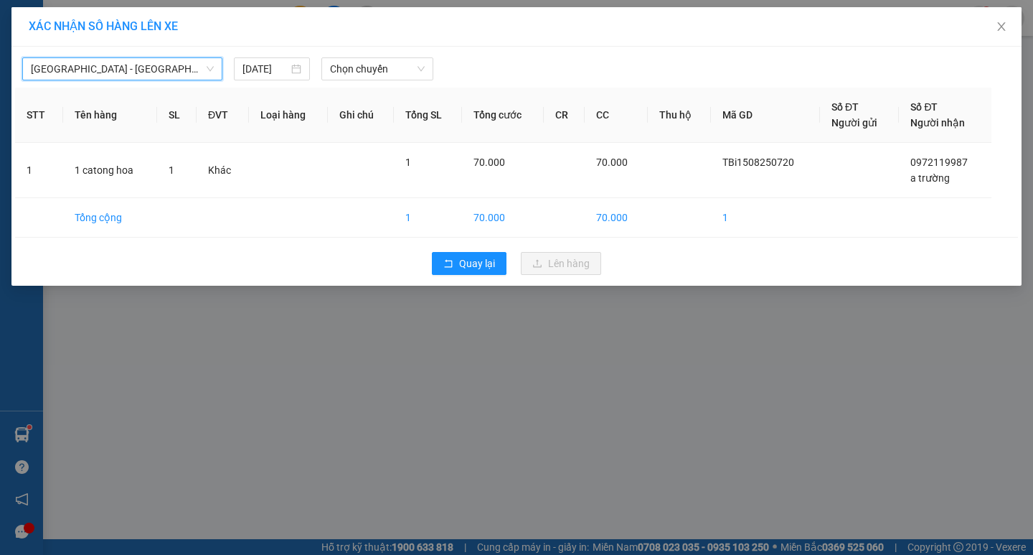
drag, startPoint x: 372, startPoint y: 74, endPoint x: 367, endPoint y: 81, distance: 8.4
click at [370, 78] on span "Chọn chuyến" at bounding box center [377, 69] width 95 height 22
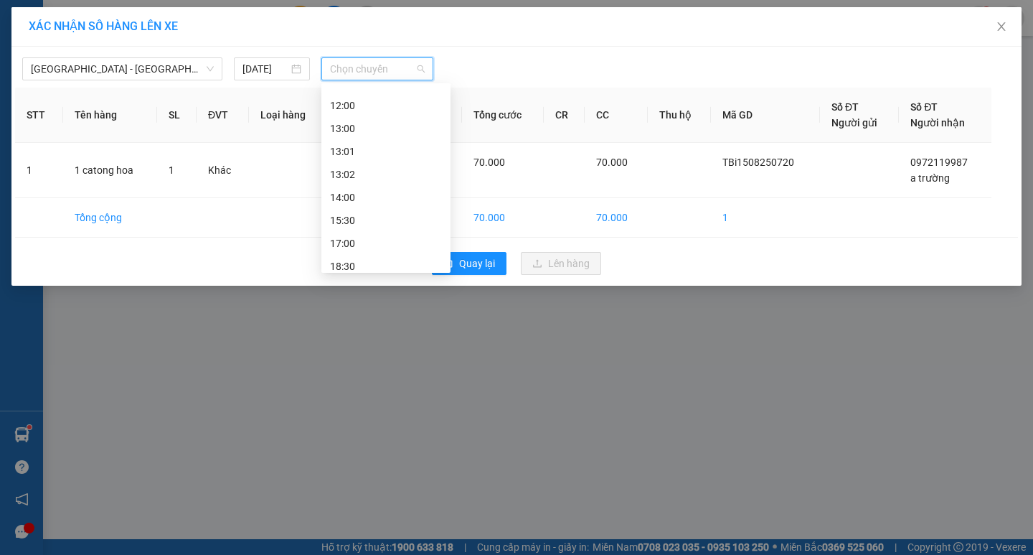
scroll to position [156, 0]
click at [398, 210] on div "15:30" at bounding box center [386, 218] width 112 height 16
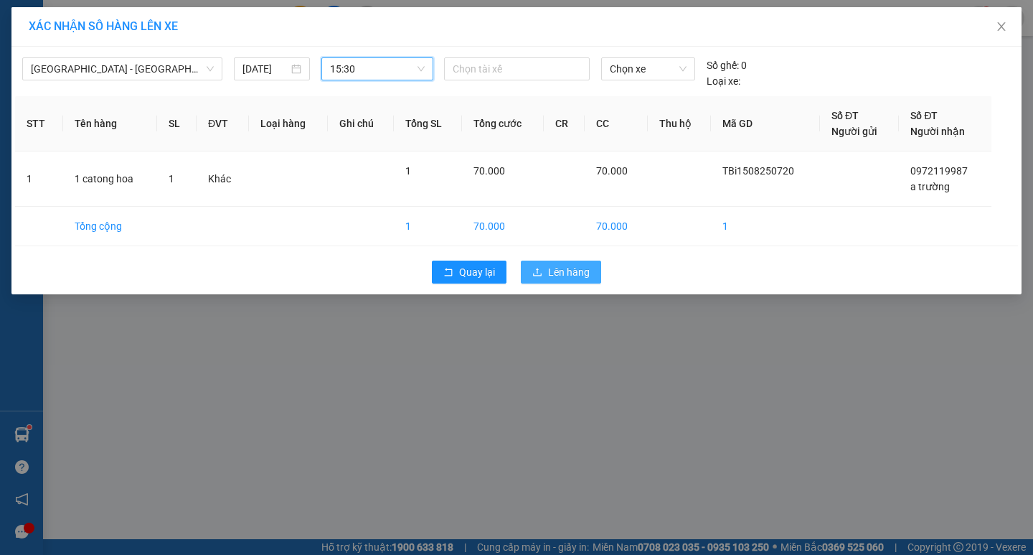
click at [543, 268] on icon "upload" at bounding box center [538, 272] width 10 height 10
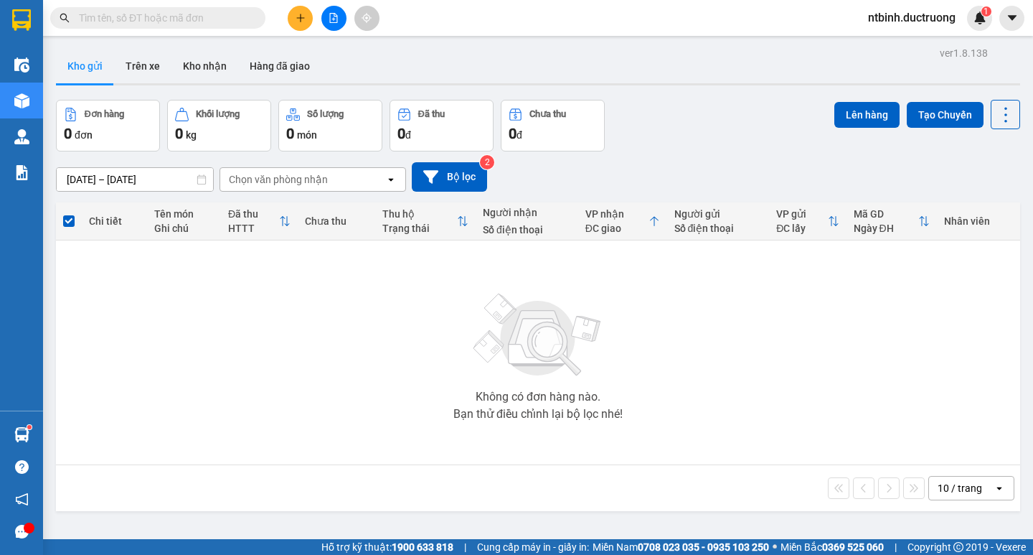
click at [309, 20] on button at bounding box center [300, 18] width 25 height 25
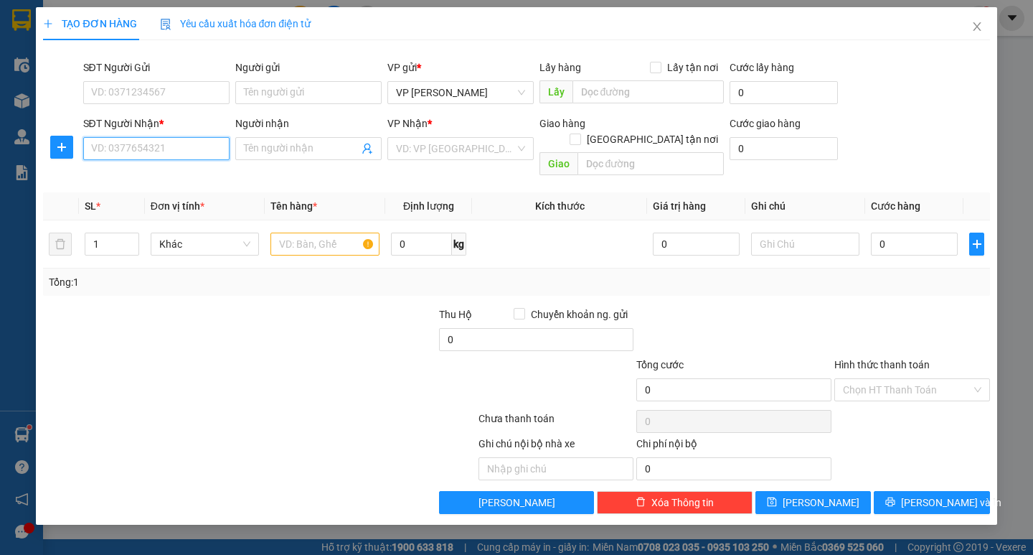
click at [155, 140] on input "SĐT Người Nhận *" at bounding box center [156, 148] width 146 height 23
type input "0928586222"
click at [429, 152] on input "search" at bounding box center [455, 149] width 119 height 22
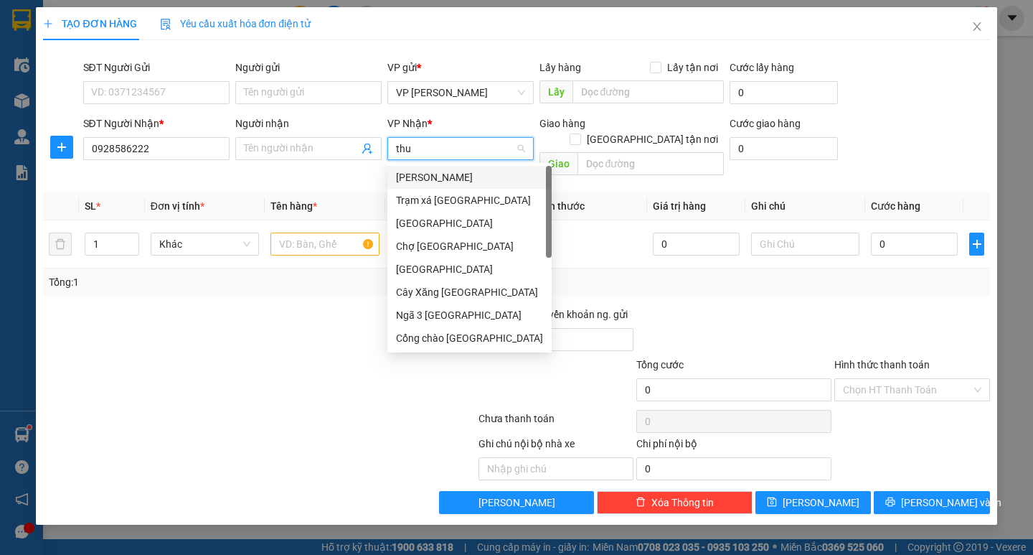
type input "thuy"
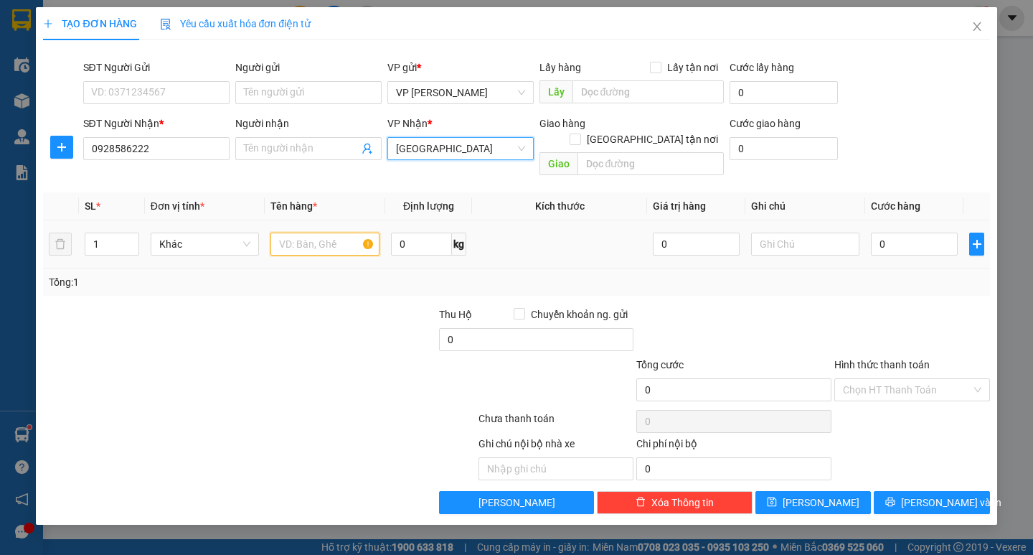
click at [334, 235] on input "text" at bounding box center [325, 244] width 108 height 23
type input "1 hộp đt"
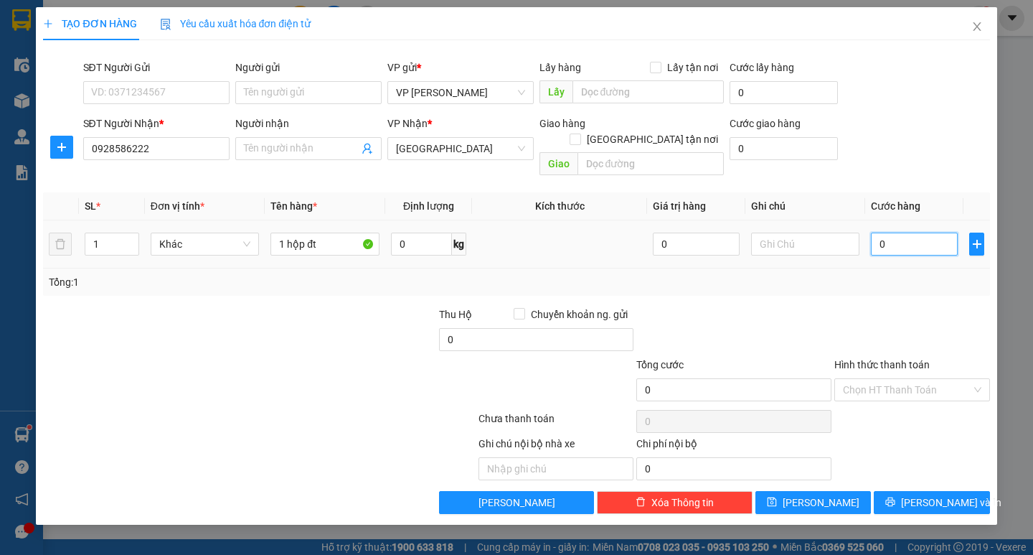
click at [888, 233] on input "0" at bounding box center [914, 244] width 87 height 23
click at [877, 233] on input "0" at bounding box center [914, 244] width 87 height 23
type input "50"
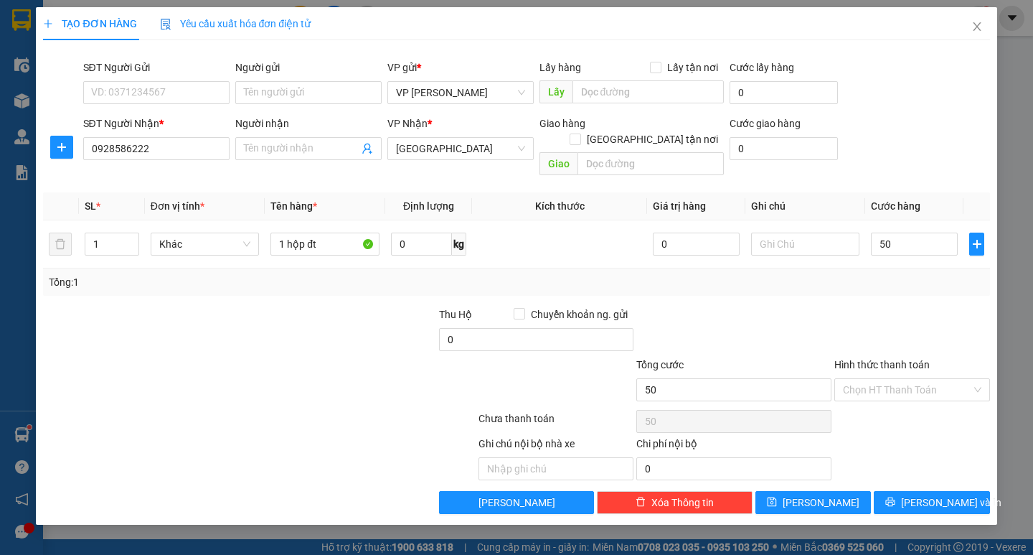
click at [891, 281] on div "Transit Pickup Surcharge Ids Transit Deliver Surcharge Ids Transit Deliver Surc…" at bounding box center [516, 283] width 947 height 462
type input "50.000"
drag, startPoint x: 928, startPoint y: 477, endPoint x: 805, endPoint y: 403, distance: 143.3
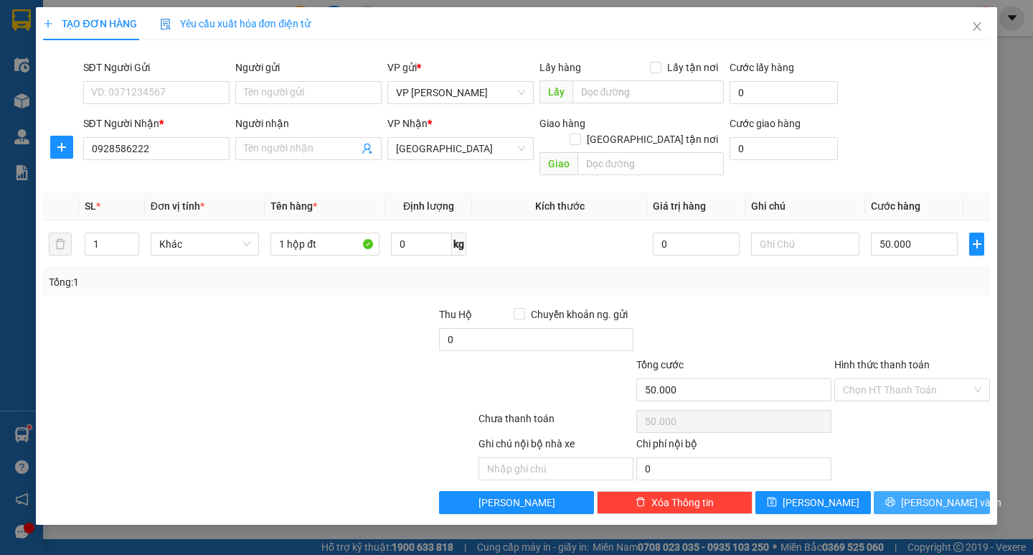
click at [928, 491] on button "[PERSON_NAME] và In" at bounding box center [932, 502] width 116 height 23
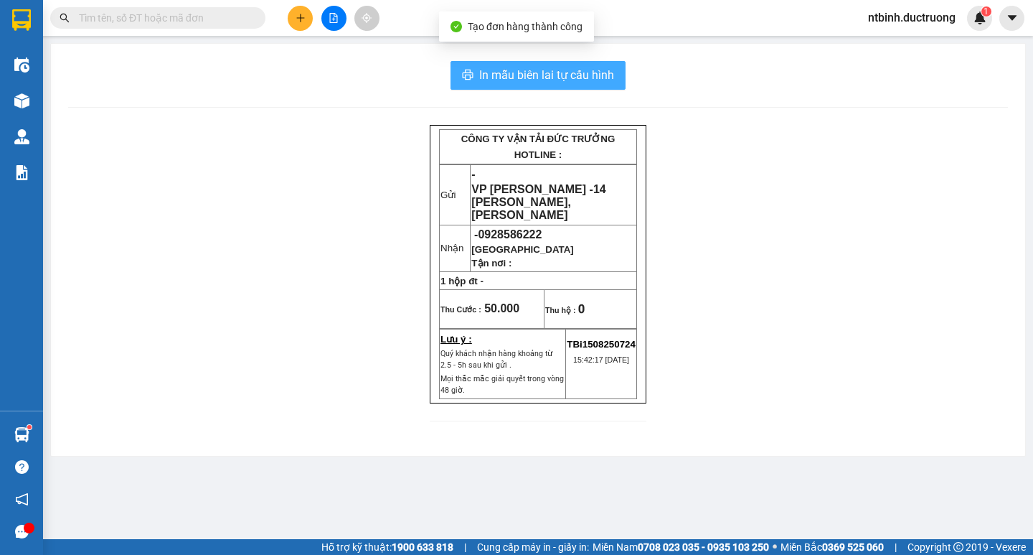
click at [473, 79] on icon "printer" at bounding box center [468, 75] width 11 height 10
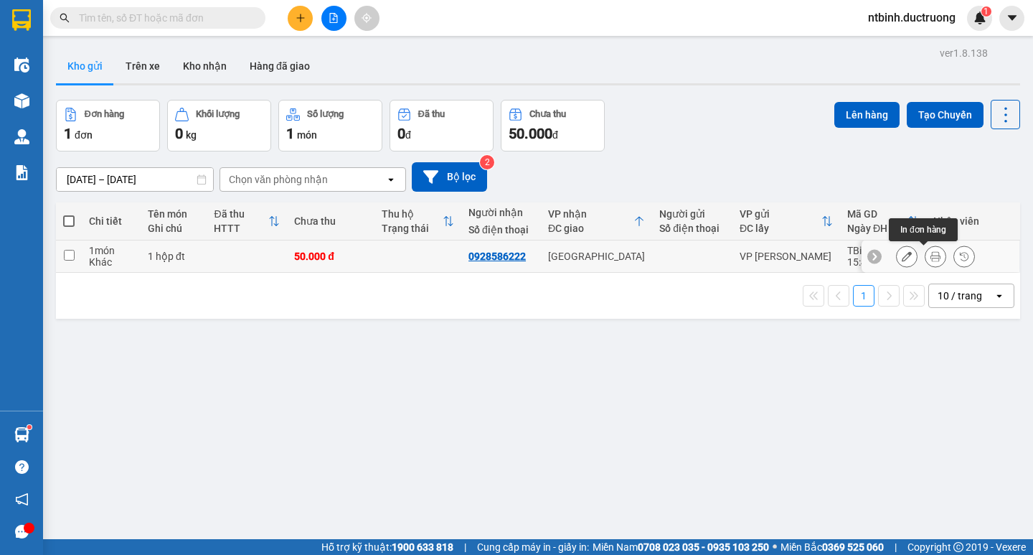
click at [931, 260] on icon at bounding box center [936, 256] width 10 height 10
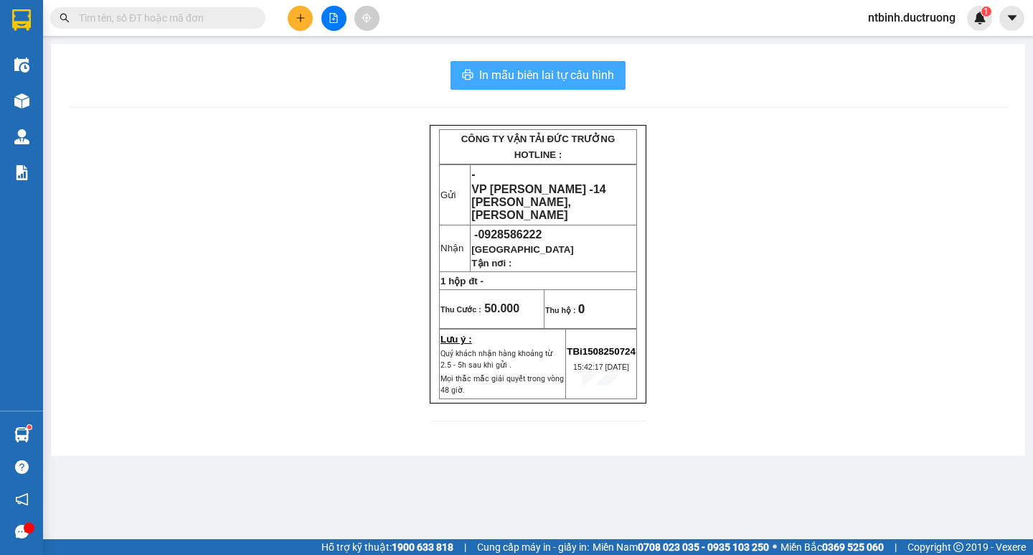
click at [555, 78] on span "In mẫu biên lai tự cấu hình" at bounding box center [546, 75] width 135 height 18
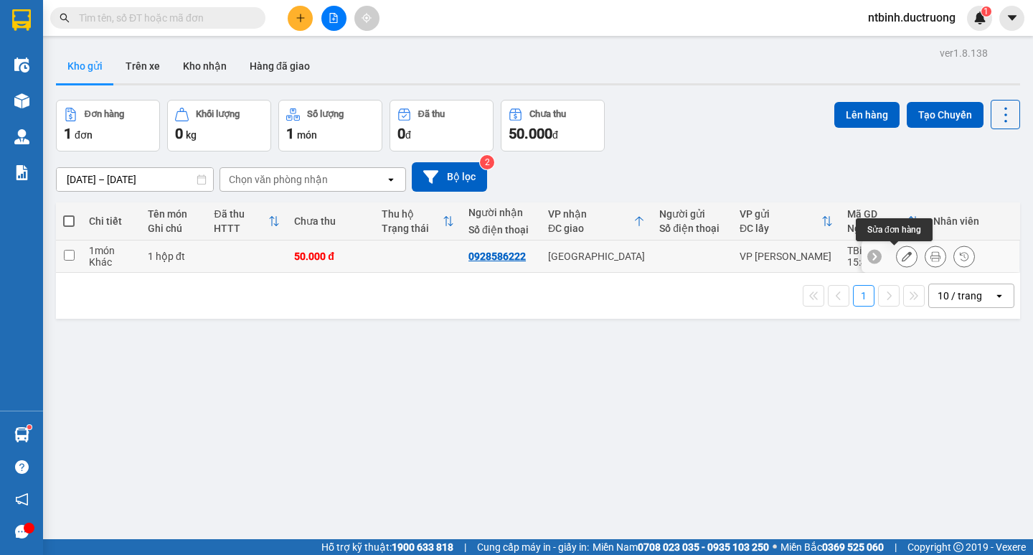
click at [902, 257] on icon at bounding box center [907, 256] width 10 height 10
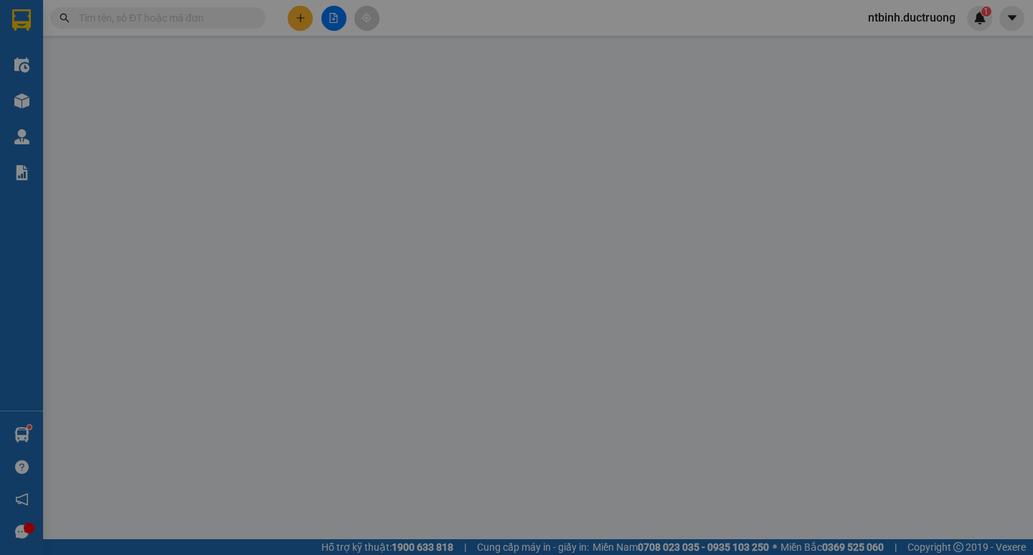
type input "0928586222"
type input "50.000"
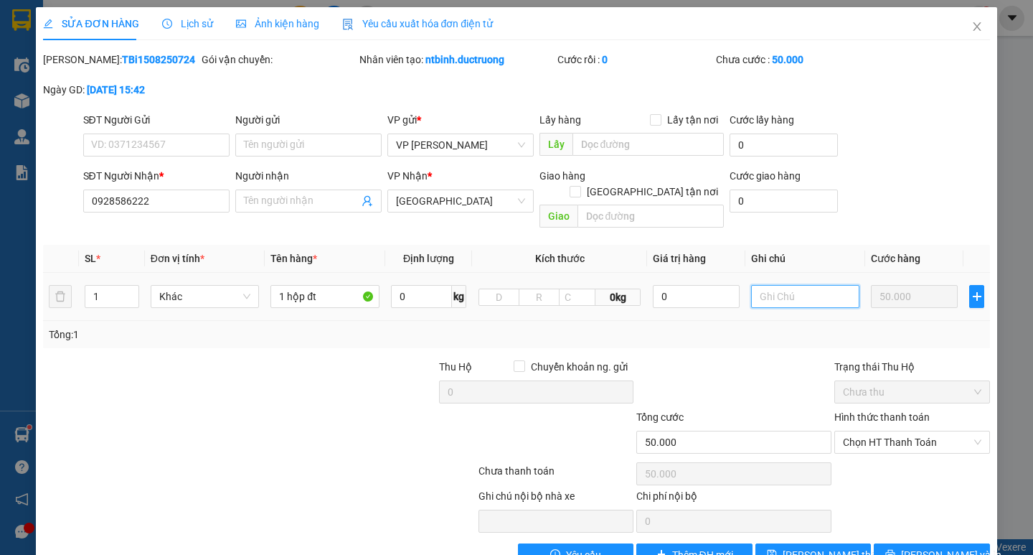
click at [799, 285] on input "text" at bounding box center [805, 296] width 108 height 23
type input "4h15"
click at [825, 547] on span "[PERSON_NAME] thay đổi" at bounding box center [840, 555] width 115 height 16
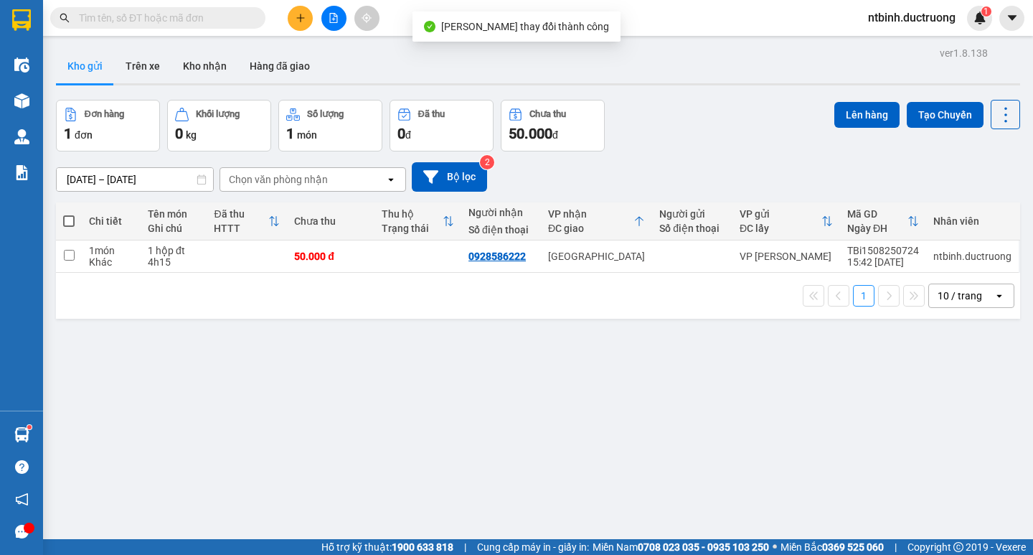
click at [526, 349] on div "ver 1.8.138 Kho gửi Trên xe Kho nhận Hàng đã giao Đơn hàng 1 đơn Khối lượng 0 k…" at bounding box center [538, 320] width 976 height 555
